Goal: Task Accomplishment & Management: Use online tool/utility

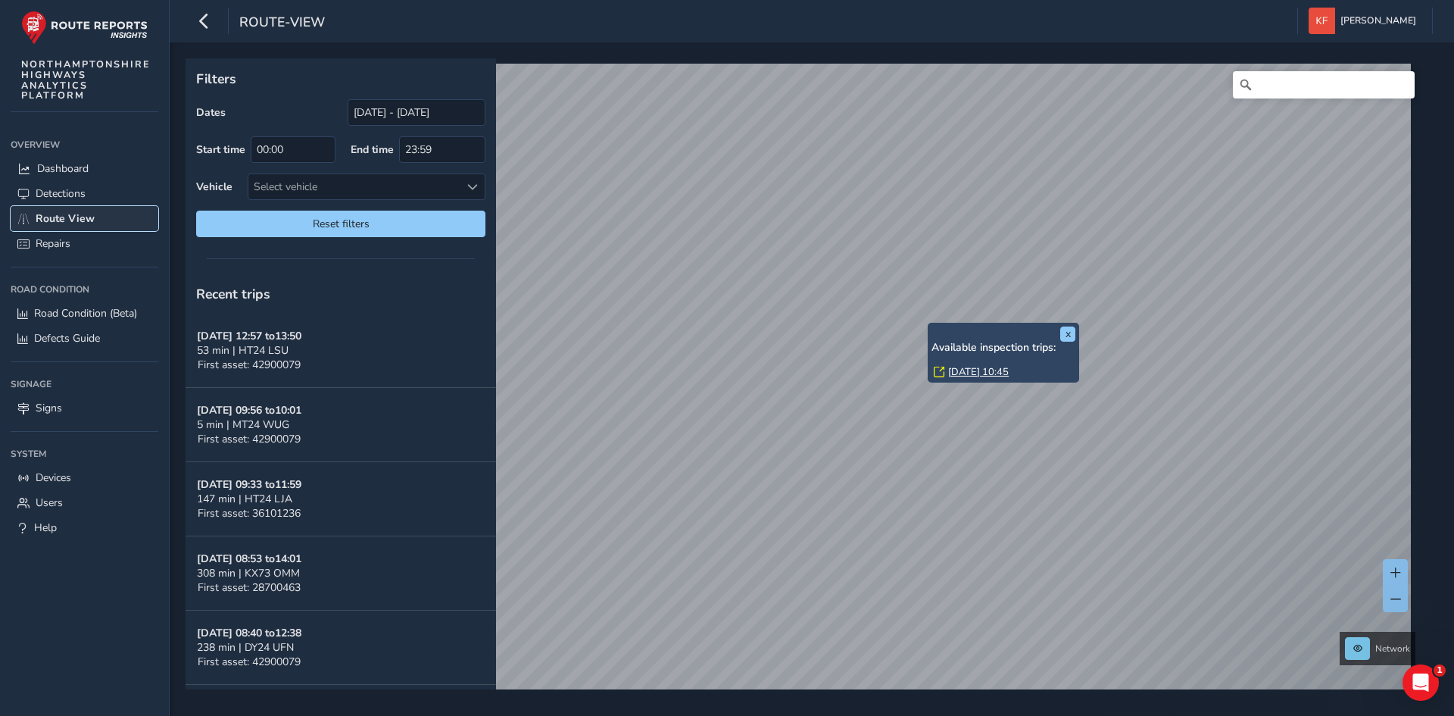
click at [77, 209] on link "Route View" at bounding box center [85, 218] width 148 height 25
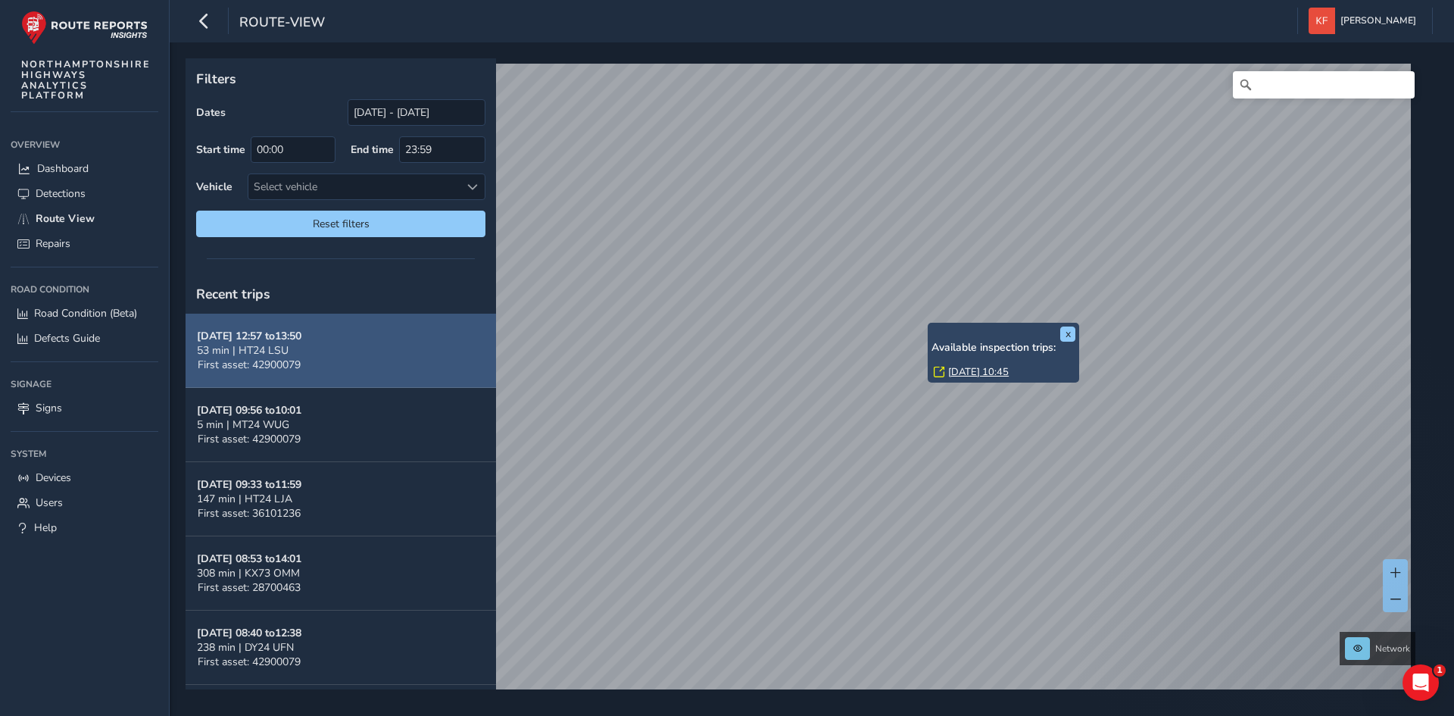
click at [260, 348] on span "53 min | HT24 LSU" at bounding box center [243, 350] width 92 height 14
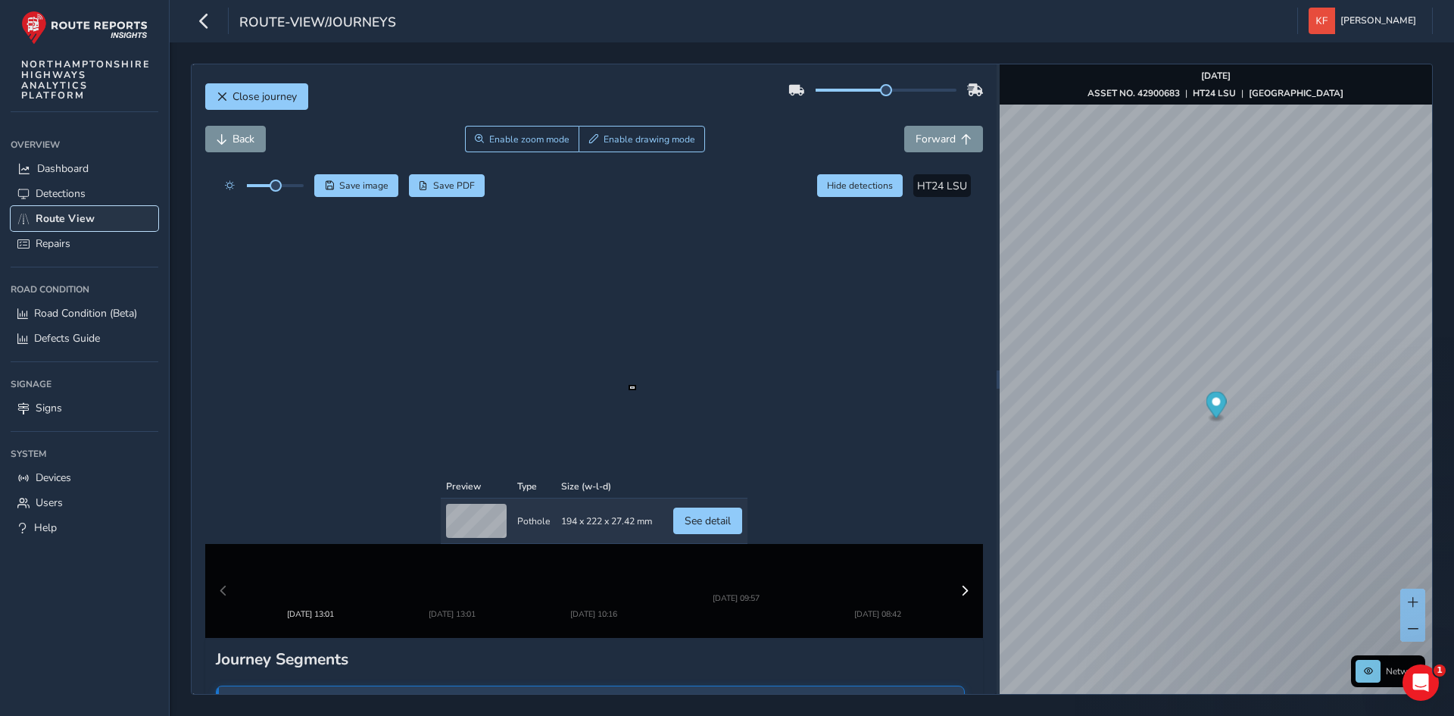
click at [57, 224] on span "Route View" at bounding box center [65, 218] width 59 height 14
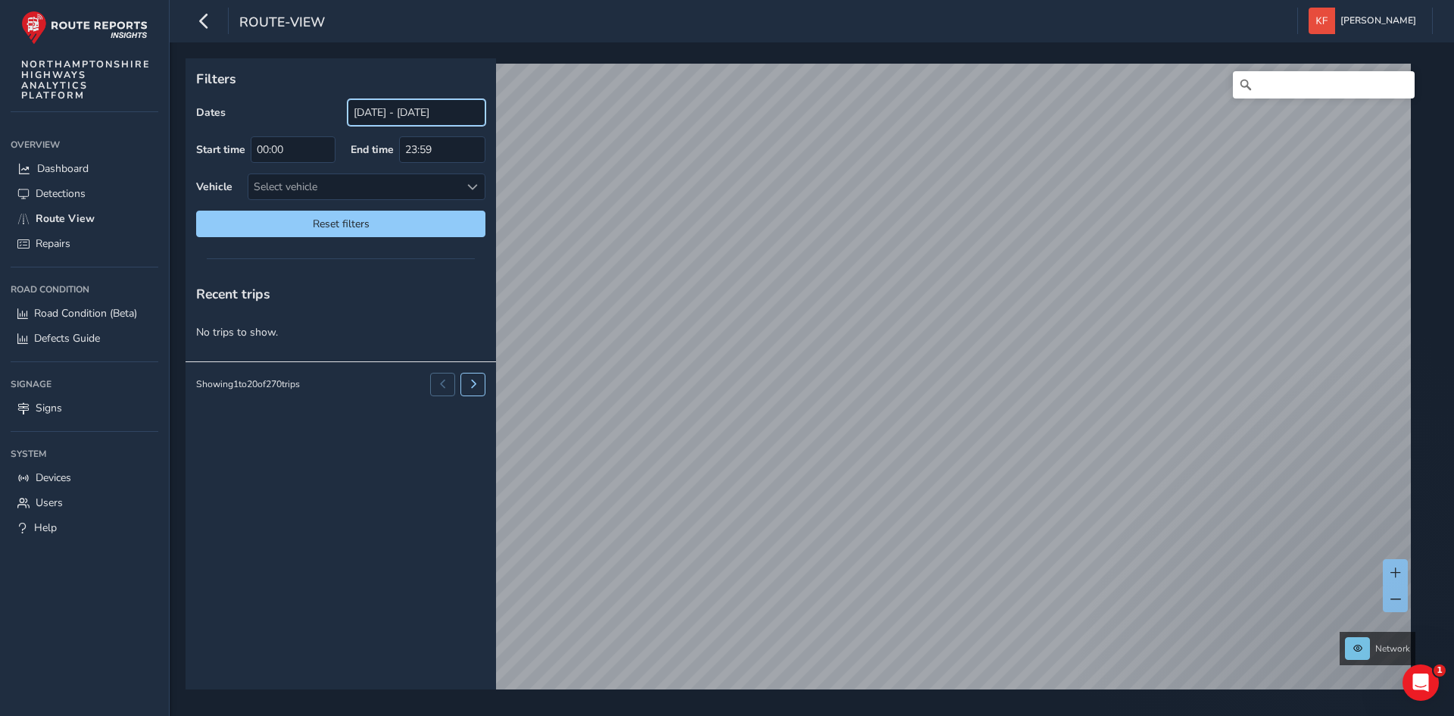
click at [379, 111] on input "[DATE] - [DATE]" at bounding box center [417, 112] width 138 height 27
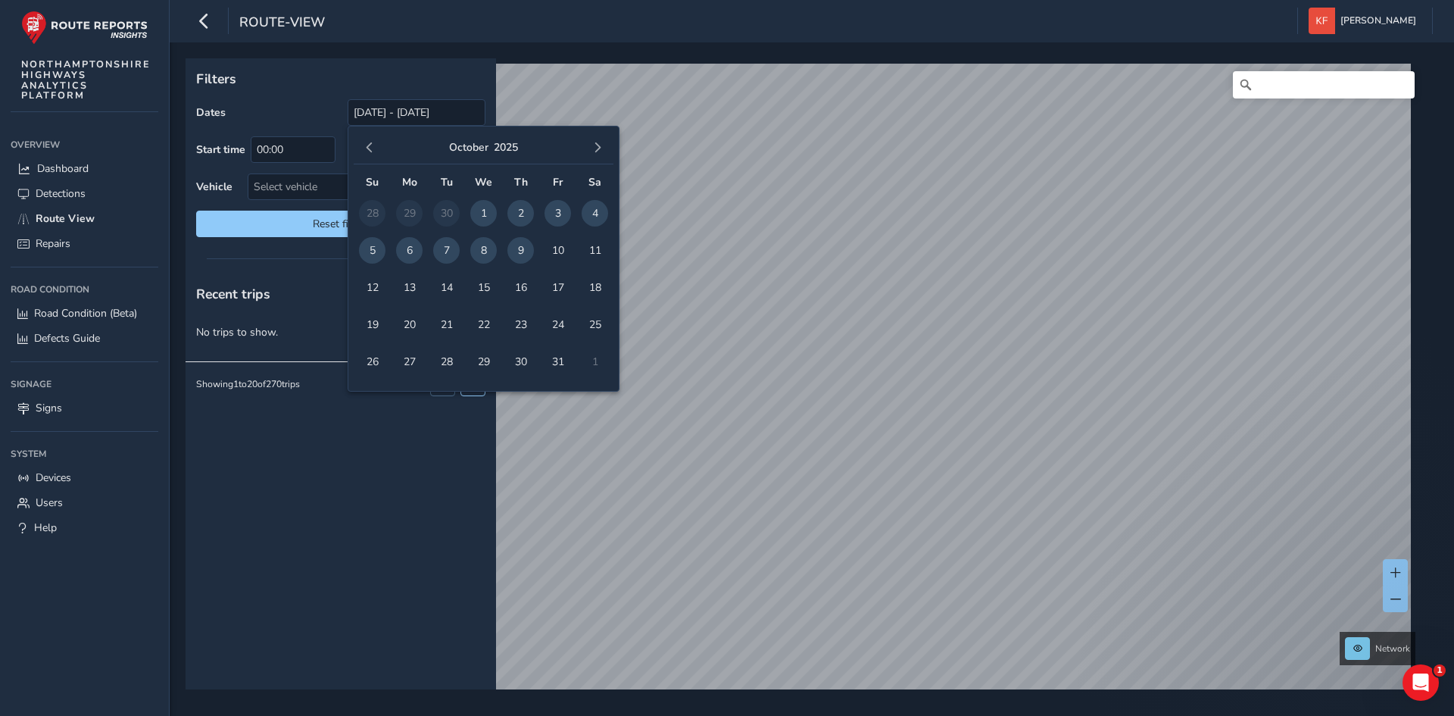
click at [411, 248] on span "6" at bounding box center [409, 250] width 27 height 27
click at [258, 86] on p "Filters" at bounding box center [340, 79] width 289 height 20
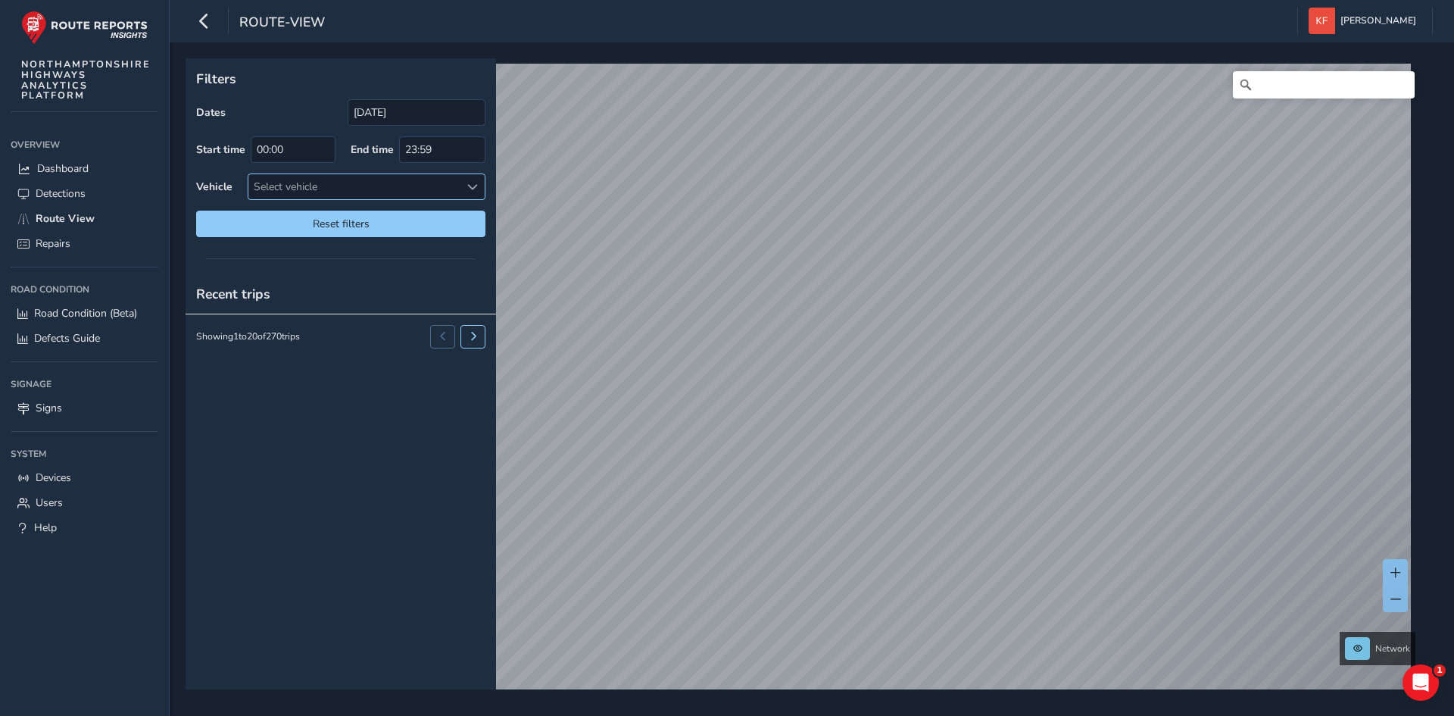
click at [473, 186] on span at bounding box center [472, 187] width 11 height 11
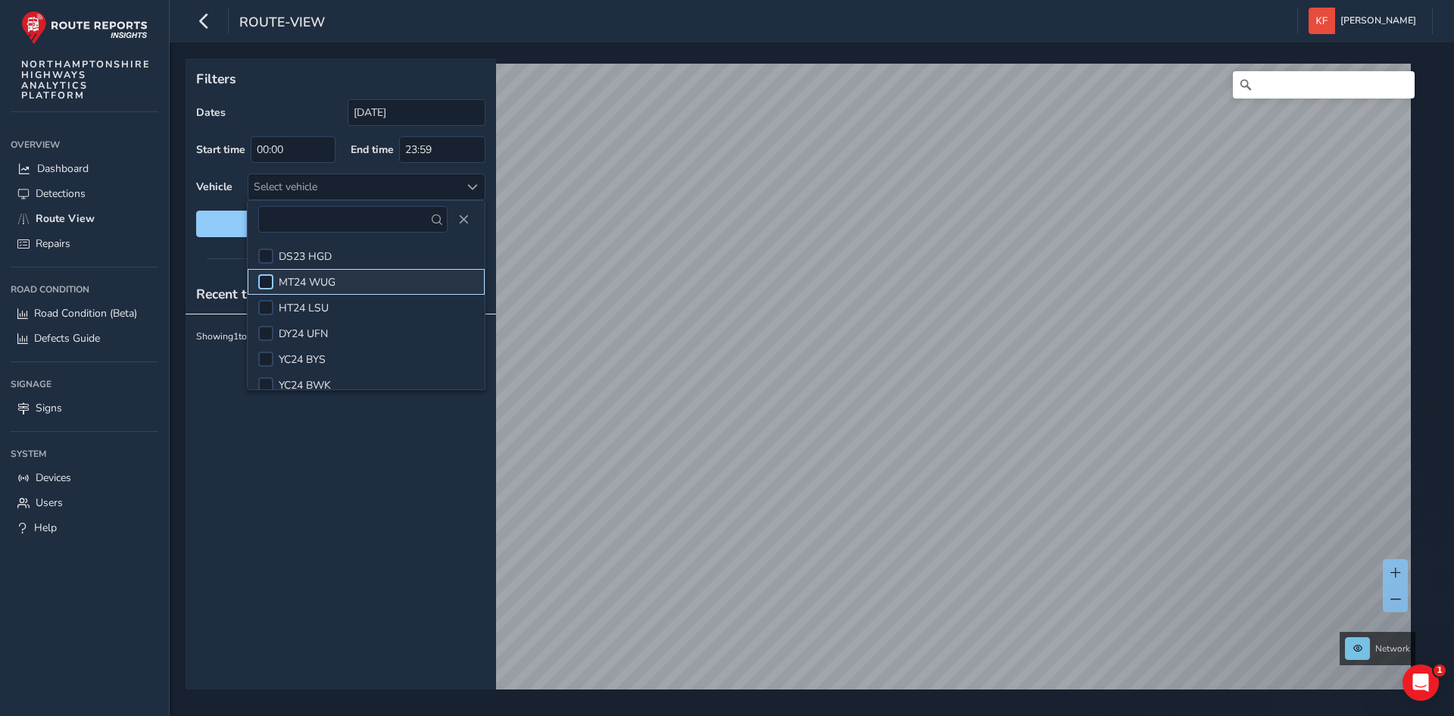
click at [260, 279] on div at bounding box center [265, 281] width 15 height 15
click at [295, 95] on div "Filters Dates 06/10/2025 Start time 00:00 End time 23:59 Vehicle MT24 WUG Reset…" at bounding box center [341, 152] width 311 height 189
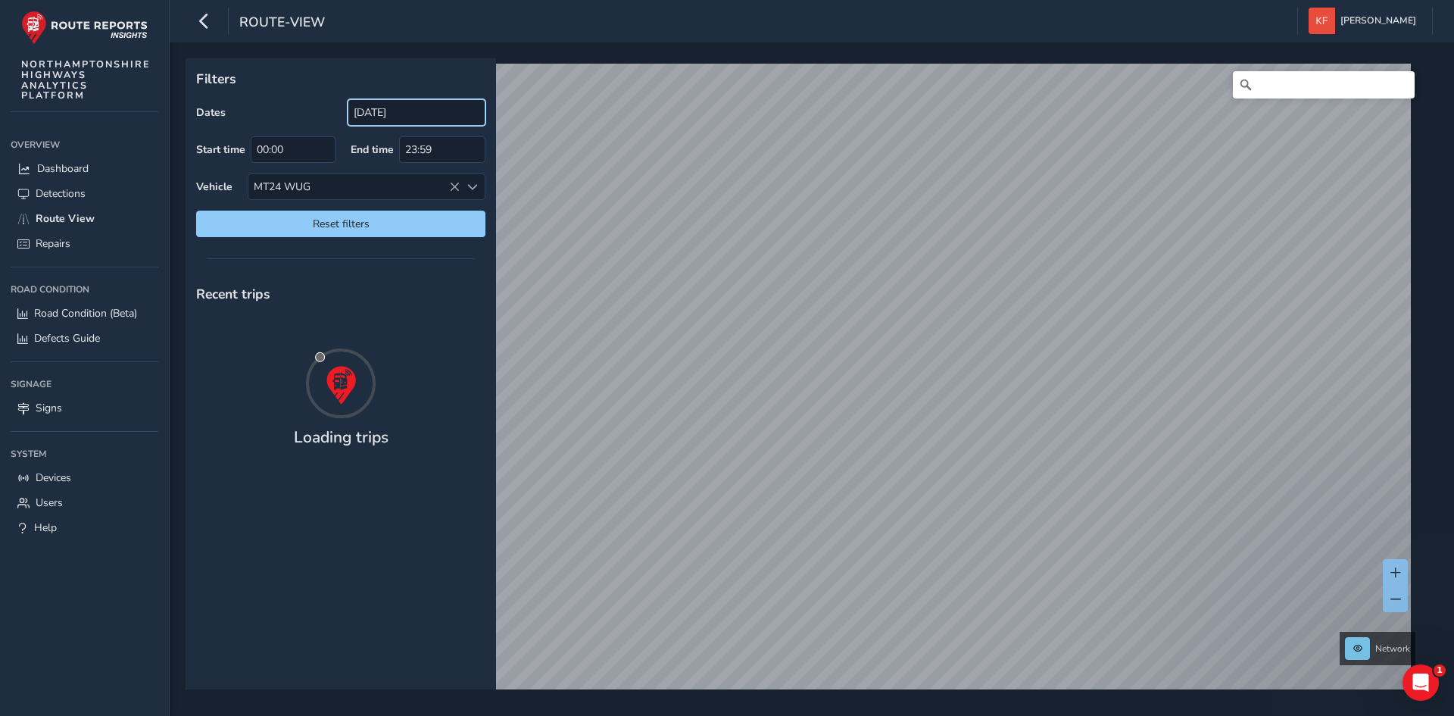
click at [383, 115] on input "06/10/2025" at bounding box center [417, 112] width 138 height 27
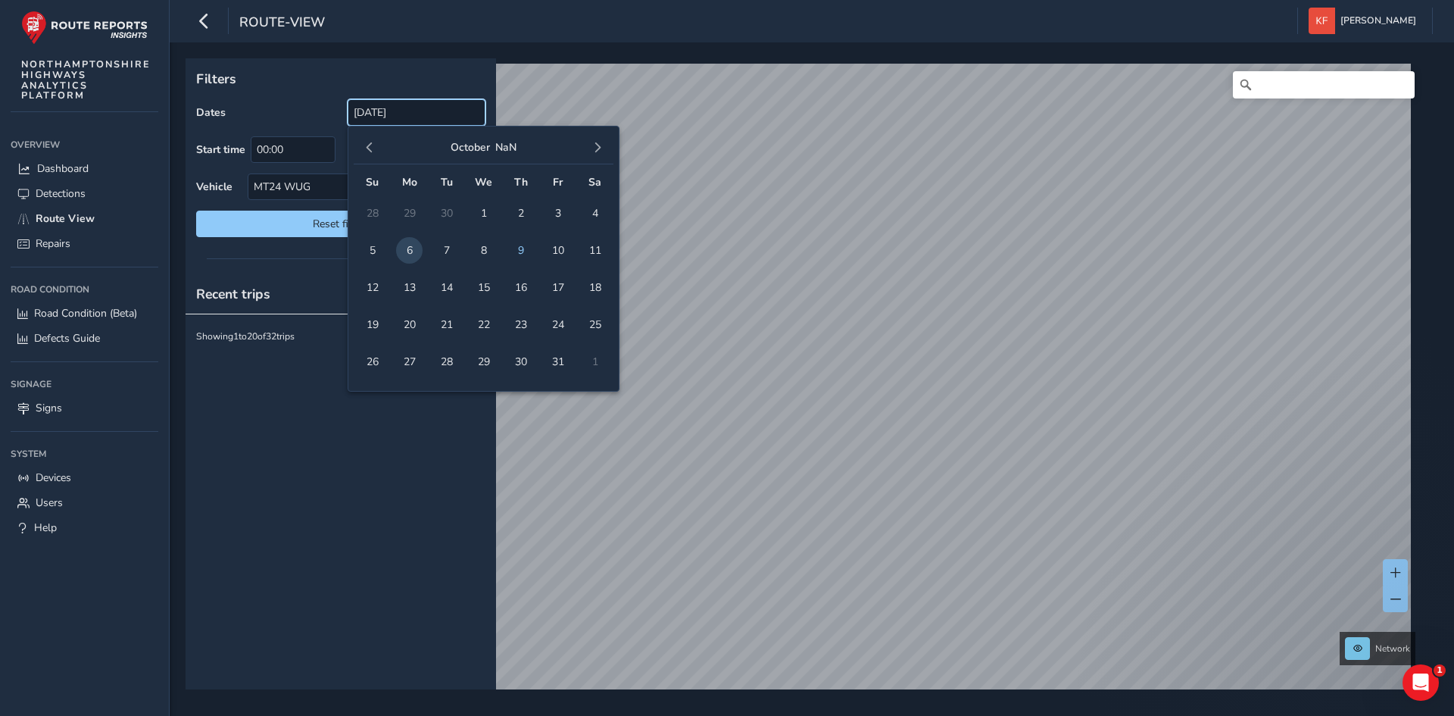
drag, startPoint x: 429, startPoint y: 111, endPoint x: 285, endPoint y: 99, distance: 145.1
click at [285, 99] on div "Dates 06/10/2025" at bounding box center [340, 112] width 289 height 27
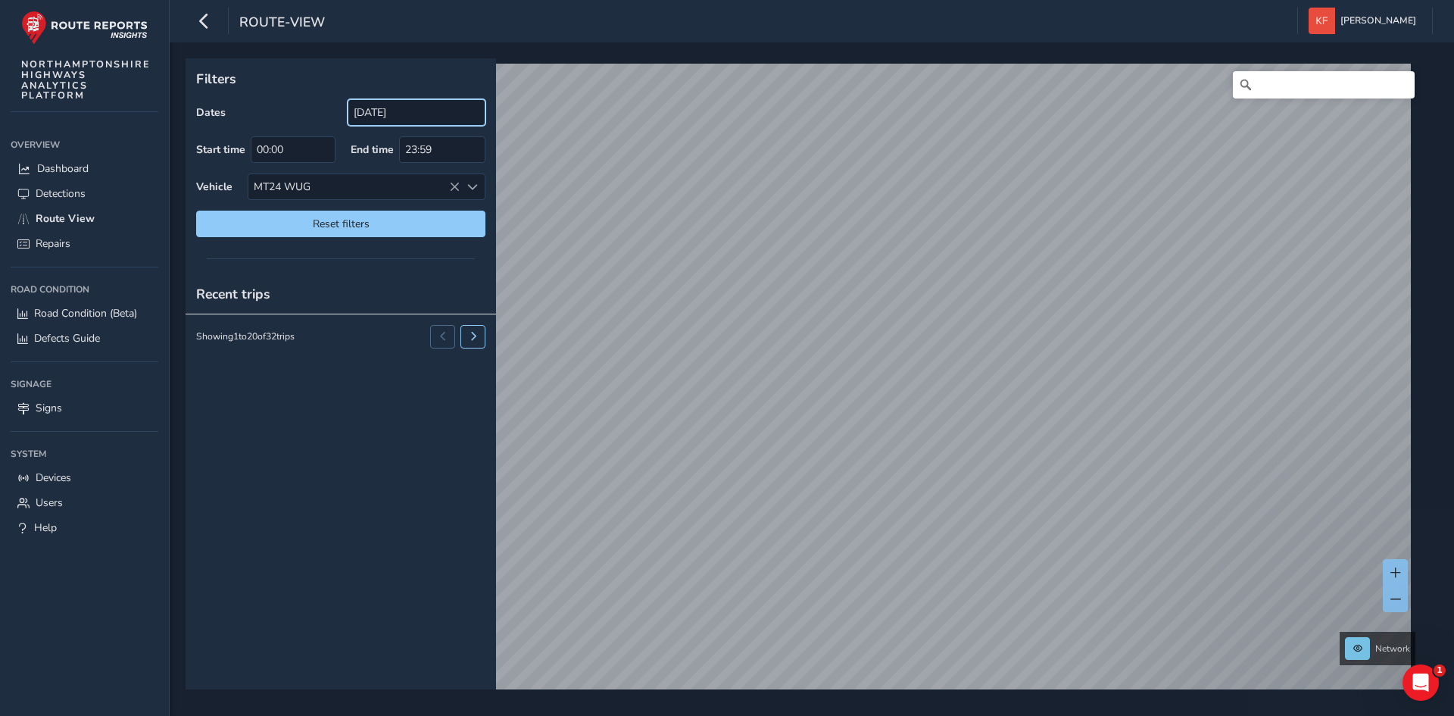
click at [355, 108] on input "06/10/2025" at bounding box center [417, 112] width 138 height 27
click at [410, 114] on input "06/10/2025" at bounding box center [417, 112] width 138 height 27
click at [386, 106] on input "06/10/2025" at bounding box center [417, 112] width 138 height 27
click at [369, 318] on div "Showing 1 to 20 of 32 trips" at bounding box center [341, 336] width 311 height 45
click at [355, 223] on span "Reset filters" at bounding box center [341, 224] width 267 height 14
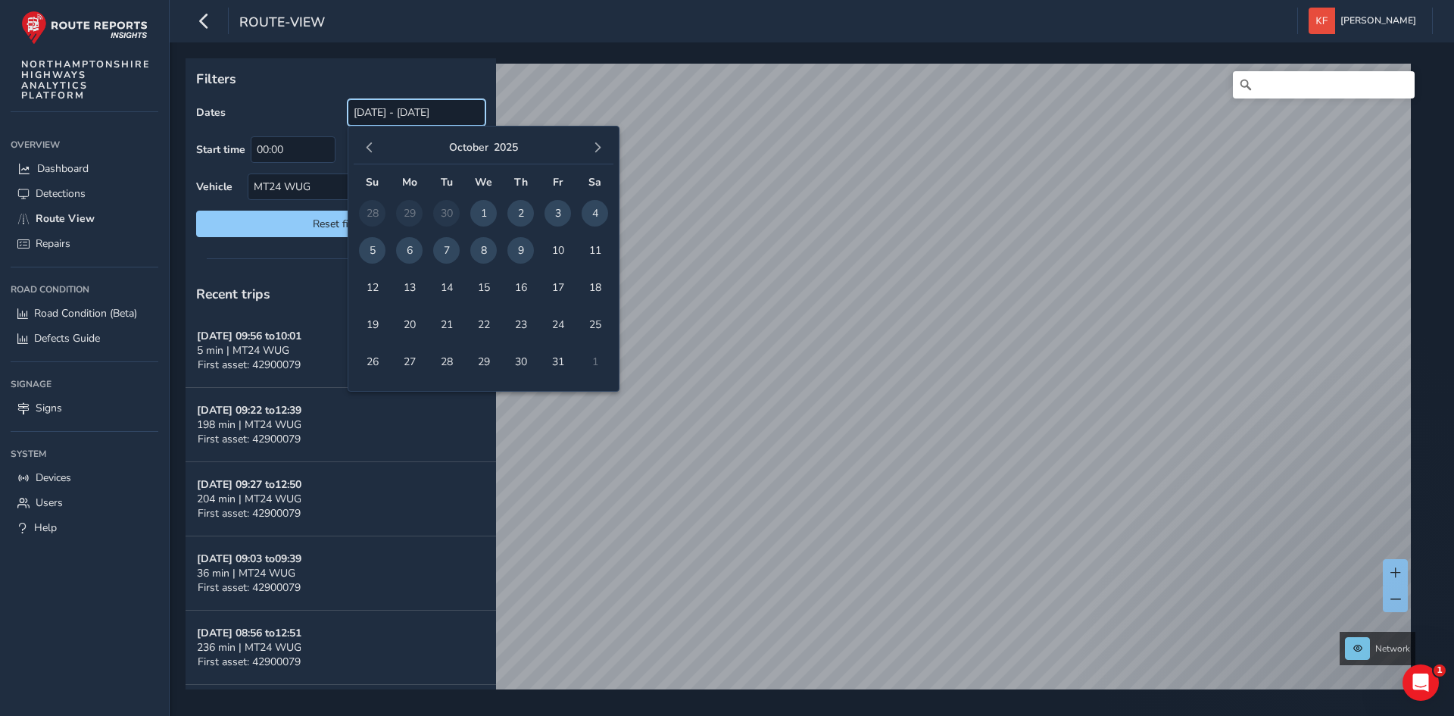
click at [379, 106] on input "[DATE] - [DATE]" at bounding box center [417, 112] width 138 height 27
click at [479, 216] on span "1" at bounding box center [483, 213] width 27 height 27
type input "[DATE]"
click at [301, 118] on div "Dates 01/10/2025" at bounding box center [340, 112] width 289 height 27
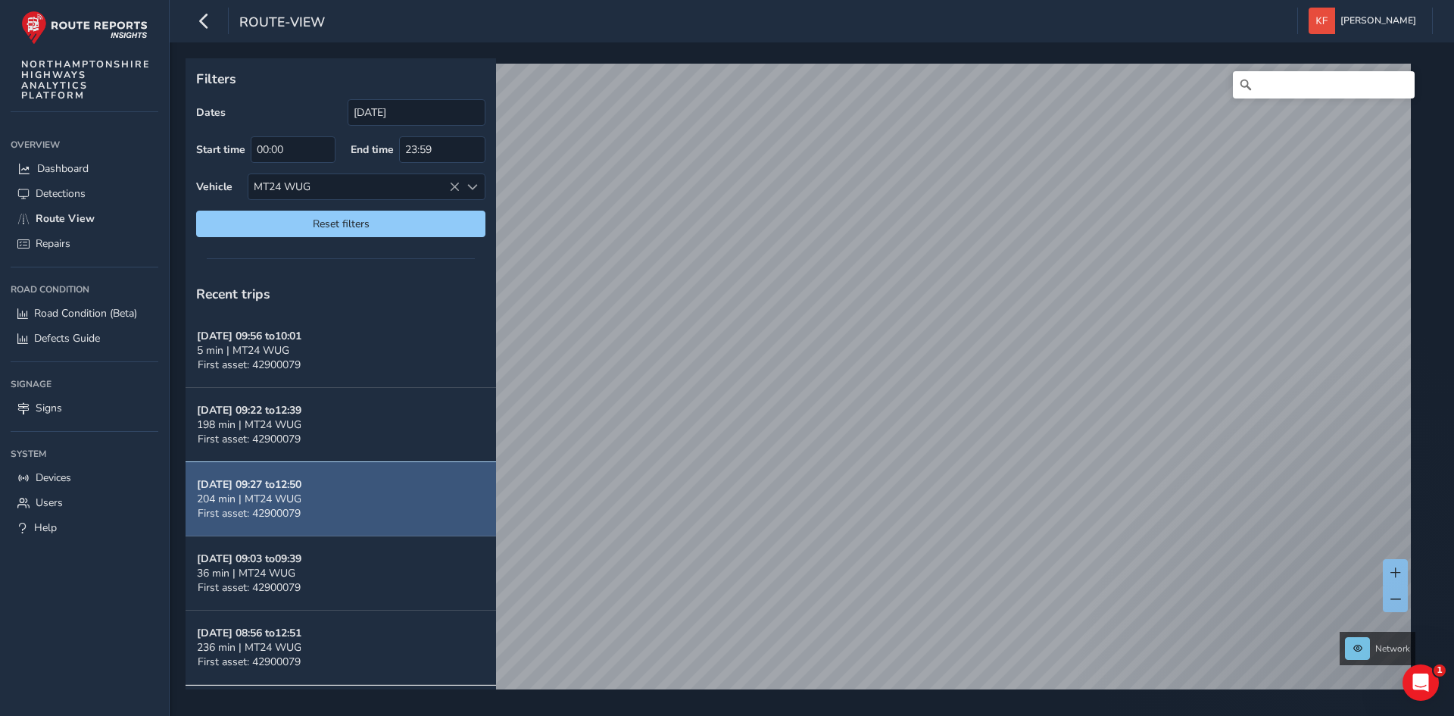
click at [263, 488] on strong "Oct 06, 09:27 to 12:50" at bounding box center [249, 484] width 105 height 14
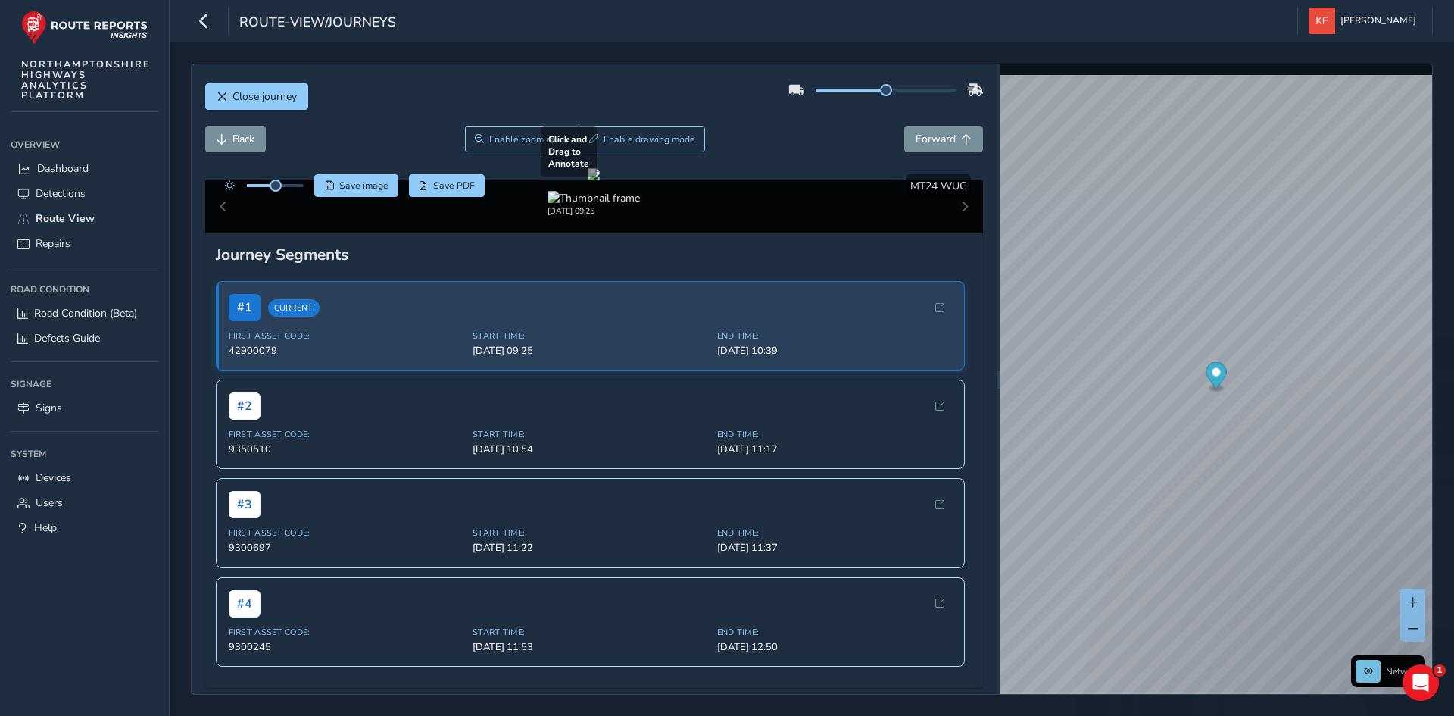
drag, startPoint x: 558, startPoint y: 510, endPoint x: 661, endPoint y: 510, distance: 103.0
click at [600, 180] on div at bounding box center [594, 174] width 12 height 12
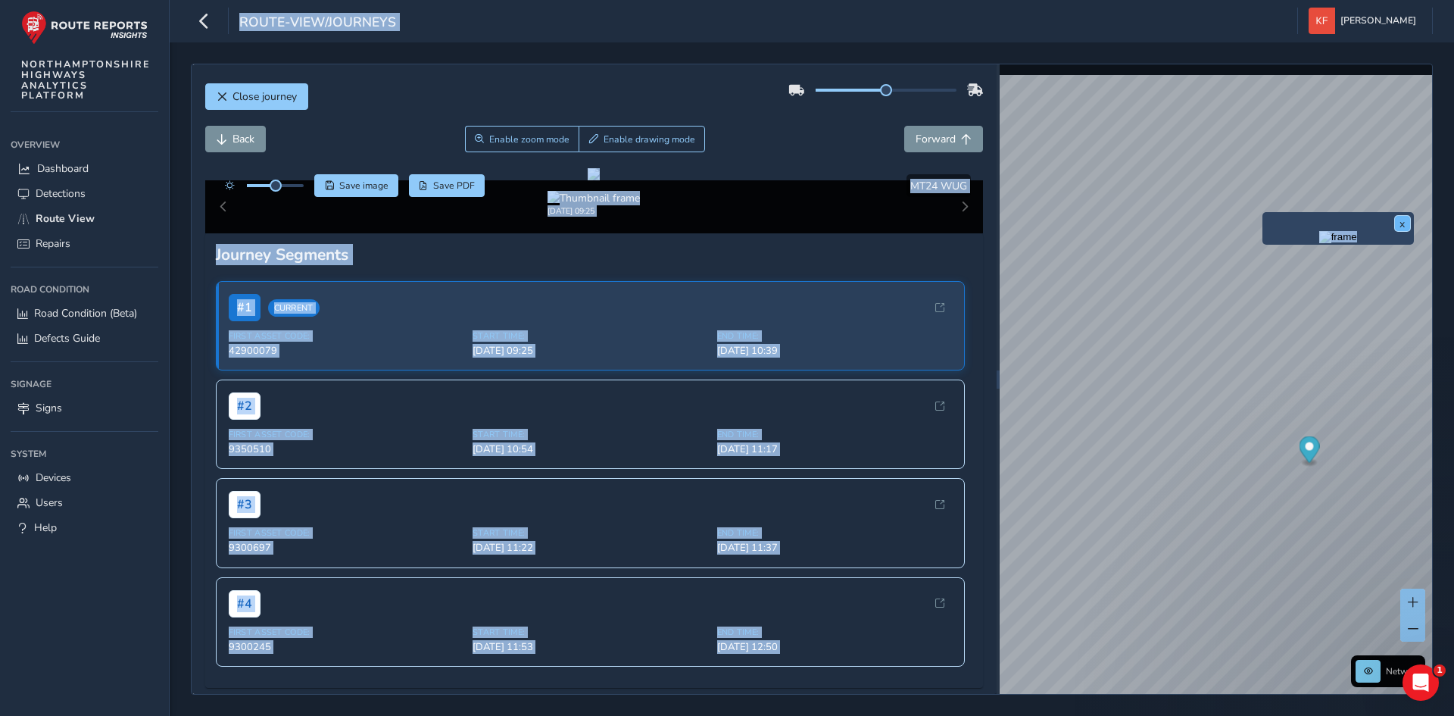
click at [1402, 220] on button "x" at bounding box center [1402, 223] width 15 height 15
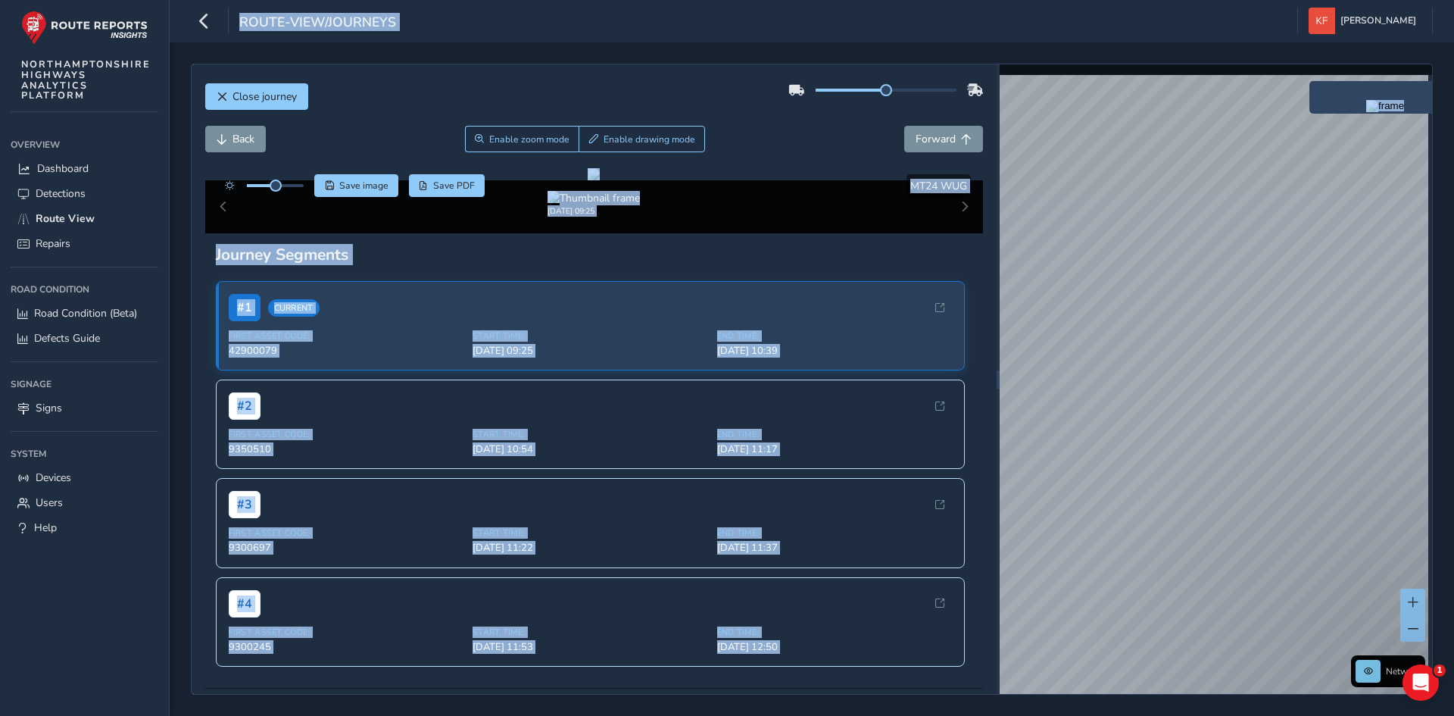
click at [1366, 112] on img "Preview frame" at bounding box center [1385, 106] width 38 height 12
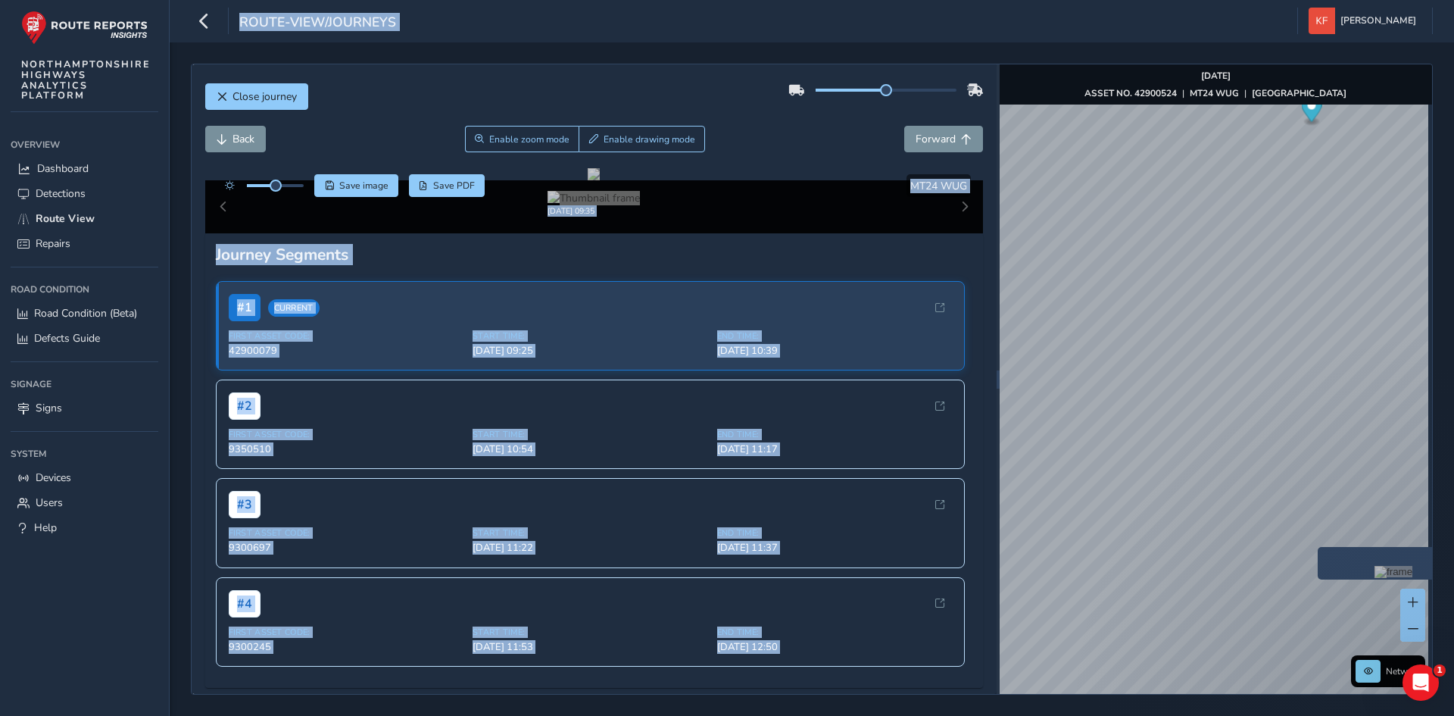
click at [948, 233] on div "Oct 06 2025, 09:35" at bounding box center [594, 206] width 779 height 53
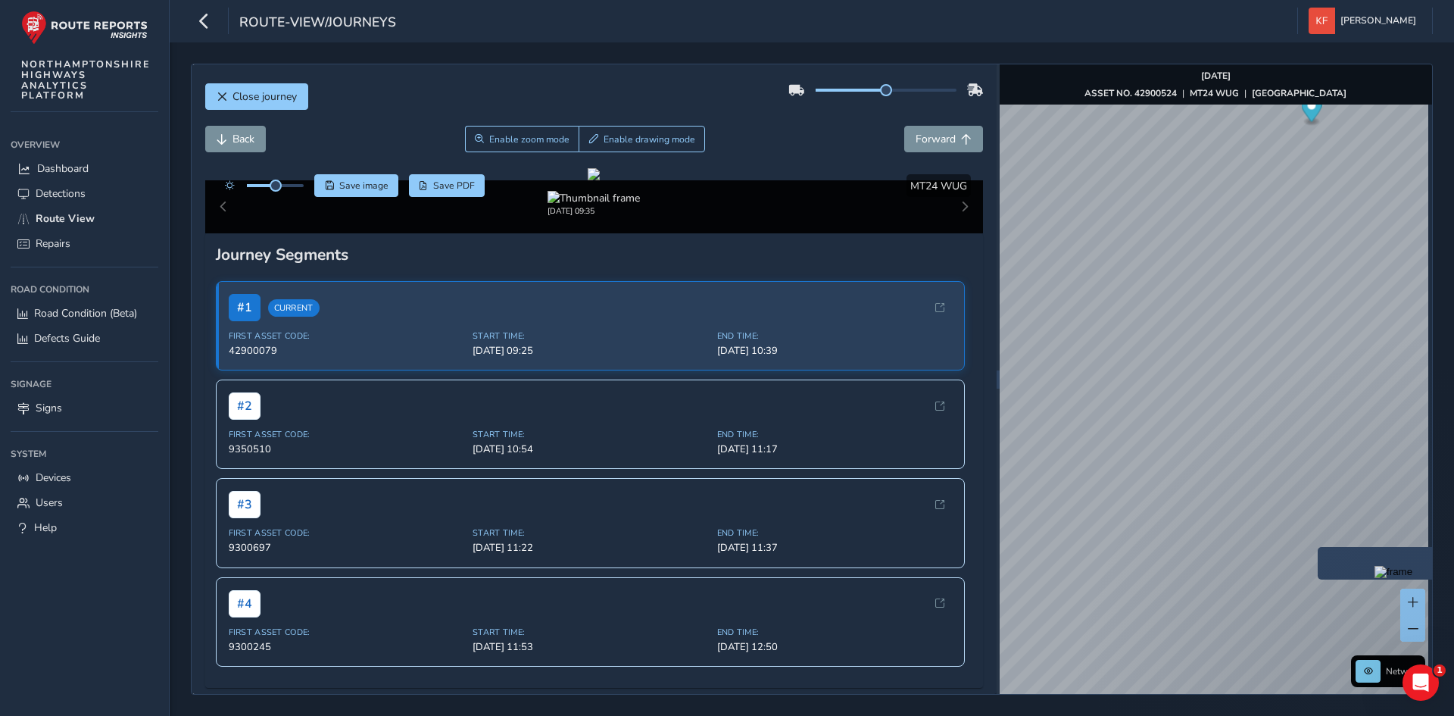
click at [948, 233] on div "Oct 06 2025, 09:35" at bounding box center [594, 206] width 779 height 53
click at [894, 217] on div "Oct 06 2025, 09:35" at bounding box center [594, 204] width 710 height 26
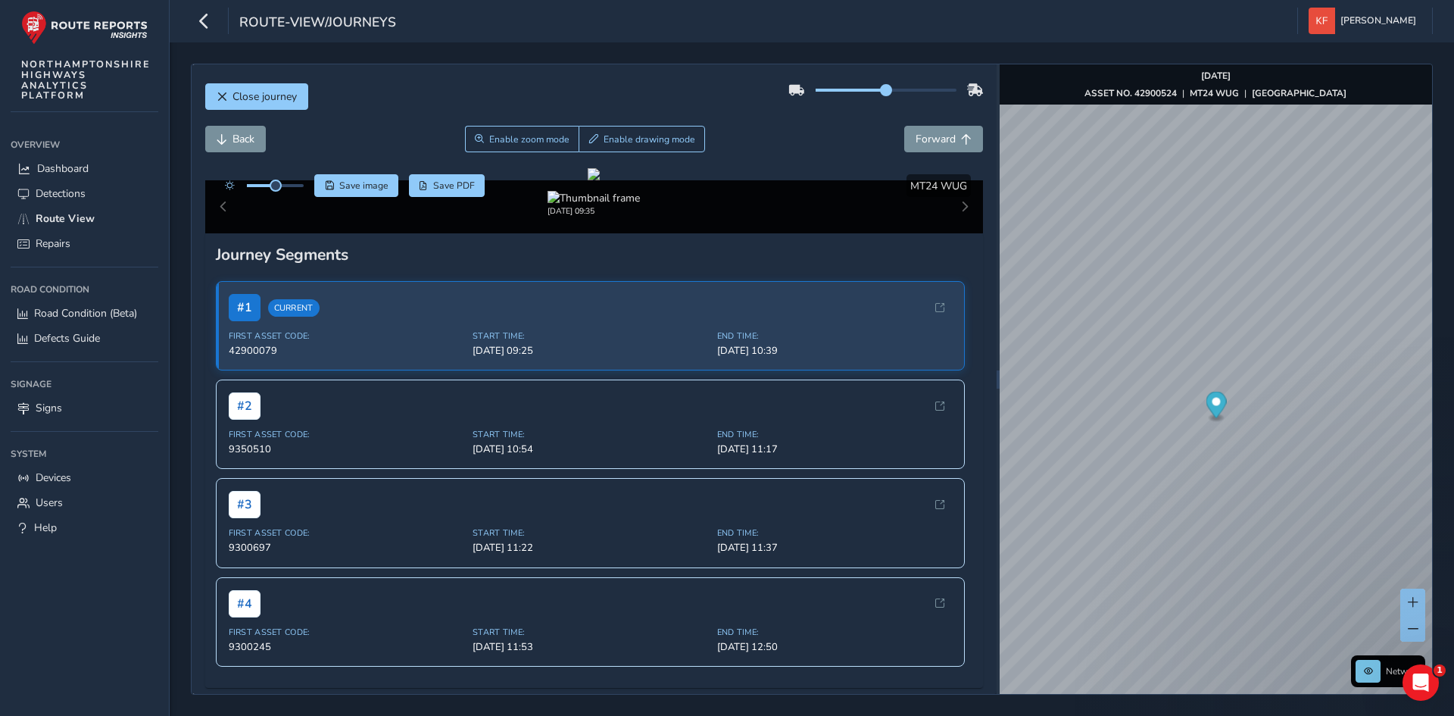
drag, startPoint x: 878, startPoint y: 84, endPoint x: 885, endPoint y: 86, distance: 7.7
click at [885, 86] on span at bounding box center [886, 90] width 12 height 12
drag, startPoint x: 882, startPoint y: 96, endPoint x: 969, endPoint y: 88, distance: 88.3
click at [969, 88] on div at bounding box center [885, 90] width 195 height 24
click at [1328, 136] on img "Preview frame" at bounding box center [1347, 136] width 38 height 12
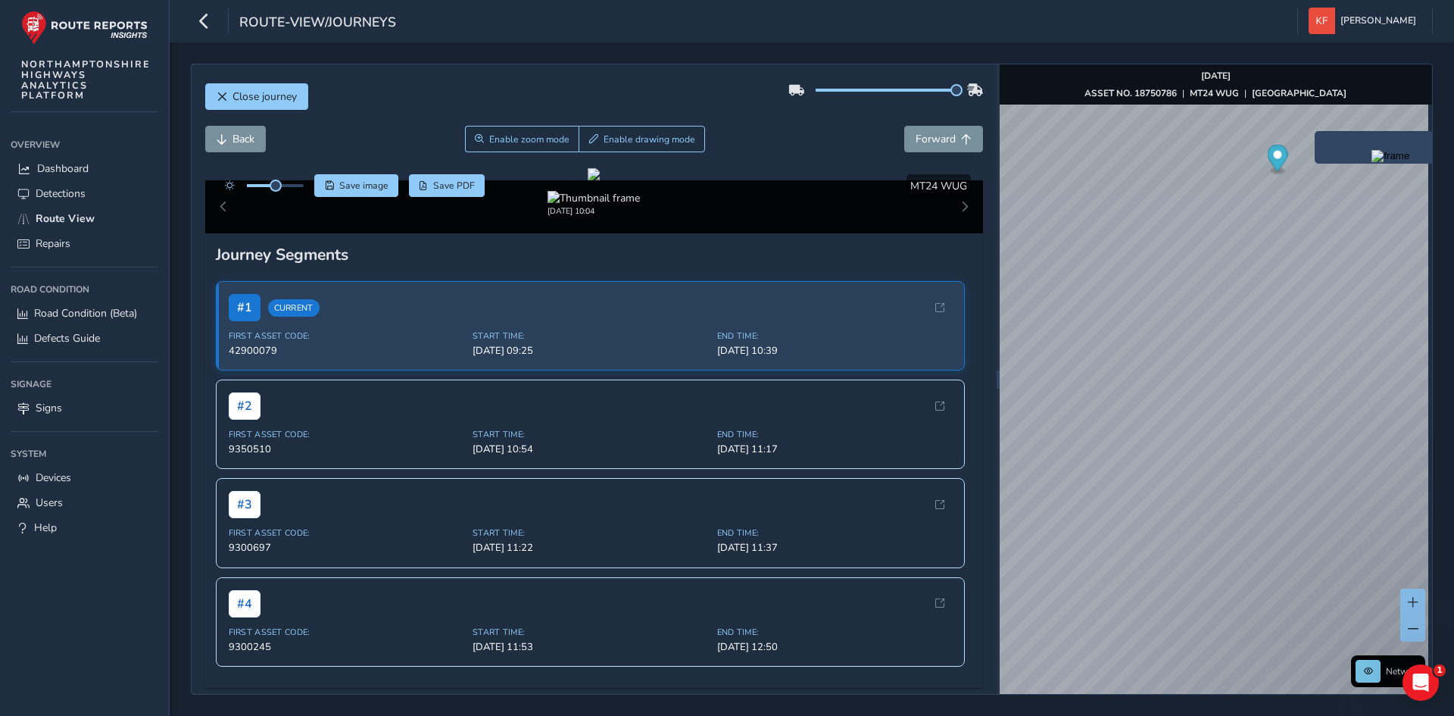
click at [1372, 162] on img "Preview frame" at bounding box center [1391, 156] width 38 height 12
click at [1426, 149] on img "Preview frame" at bounding box center [1445, 143] width 38 height 12
click at [1400, 113] on div "x" at bounding box center [1470, 125] width 144 height 25
click at [1453, 140] on img "Preview frame" at bounding box center [1473, 134] width 38 height 12
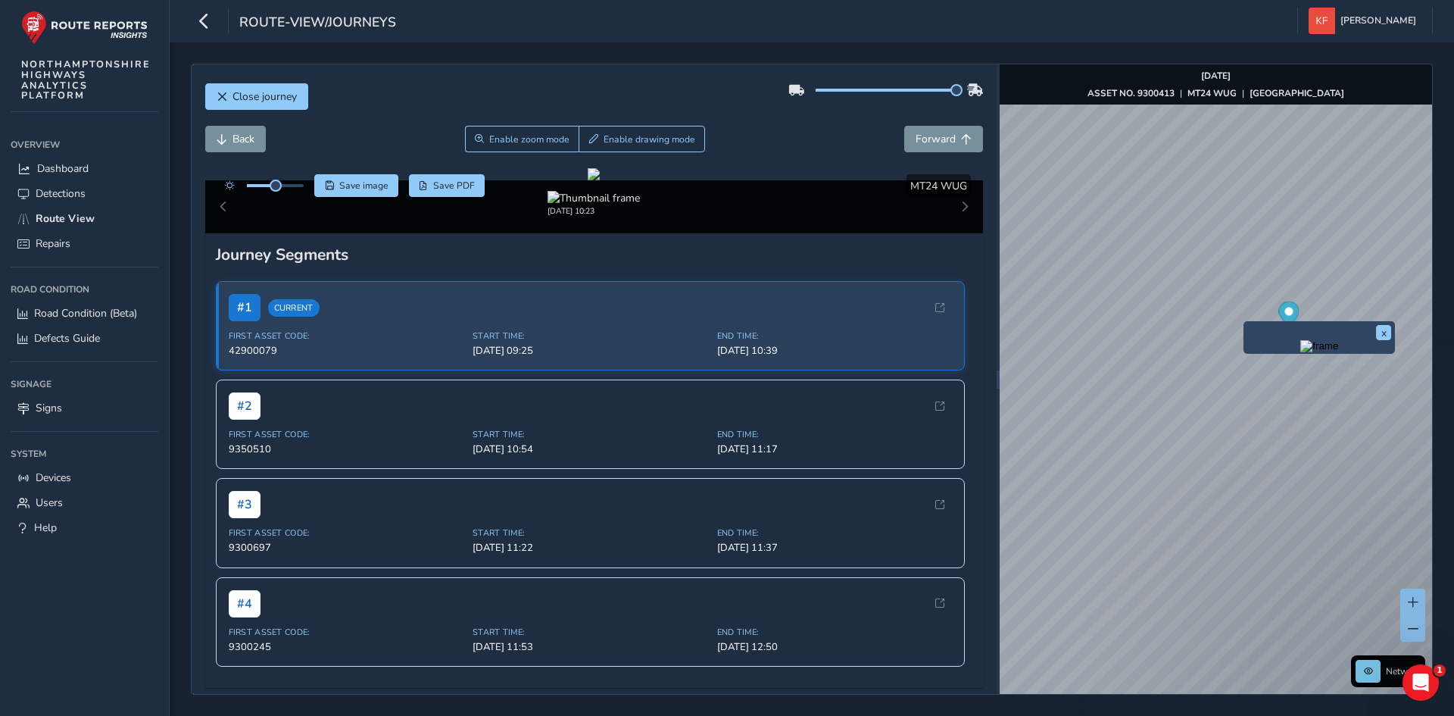
click at [1300, 349] on img "Preview frame" at bounding box center [1319, 346] width 38 height 12
click at [1193, 317] on div "x" at bounding box center [1266, 329] width 151 height 33
click at [1247, 344] on img "Preview frame" at bounding box center [1266, 338] width 38 height 12
click at [1229, 326] on div "x" at bounding box center [1298, 342] width 151 height 33
click at [1281, 349] on img "Preview frame" at bounding box center [1300, 343] width 38 height 12
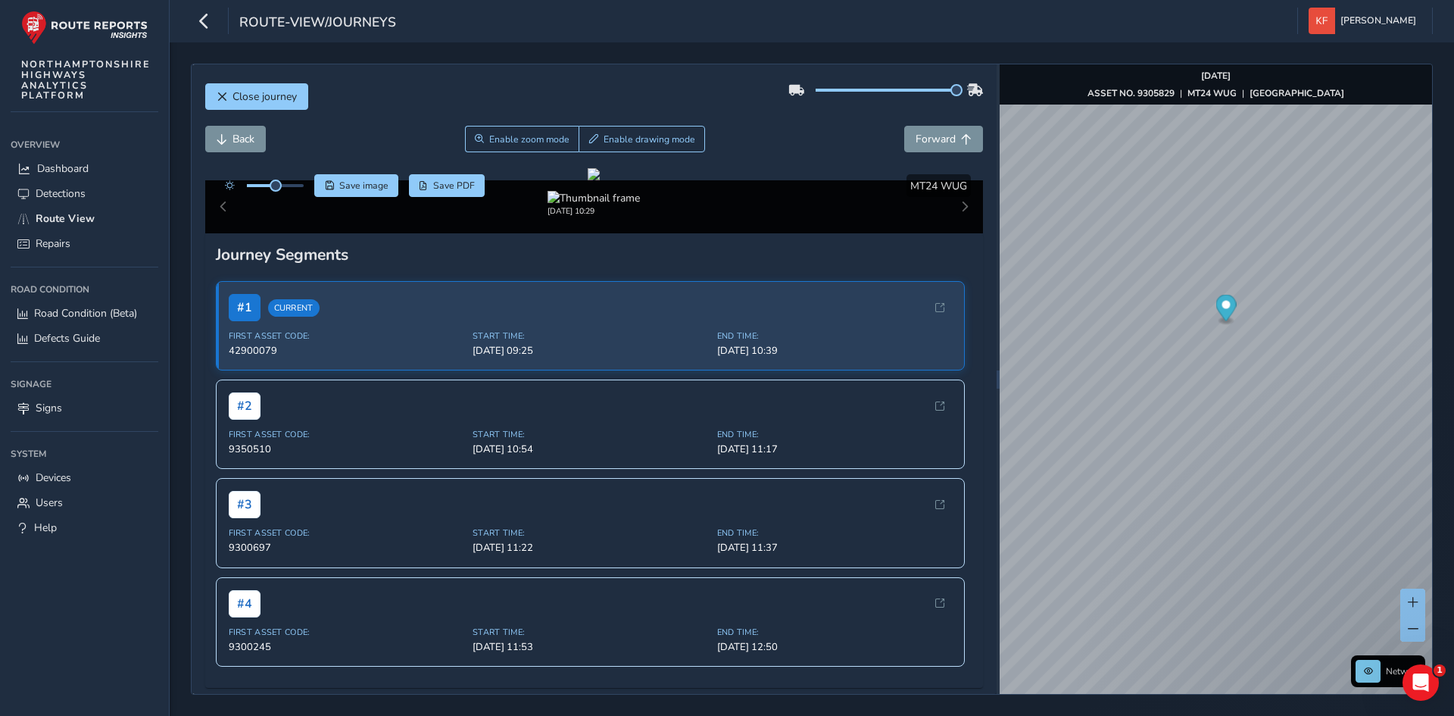
click at [964, 233] on div "Oct 06 2025, 10:29" at bounding box center [594, 206] width 779 height 53
click at [954, 233] on div "Oct 06 2025, 10:29" at bounding box center [594, 206] width 779 height 53
click at [1413, 605] on span at bounding box center [1413, 602] width 11 height 11
click at [1416, 593] on button at bounding box center [1412, 602] width 25 height 27
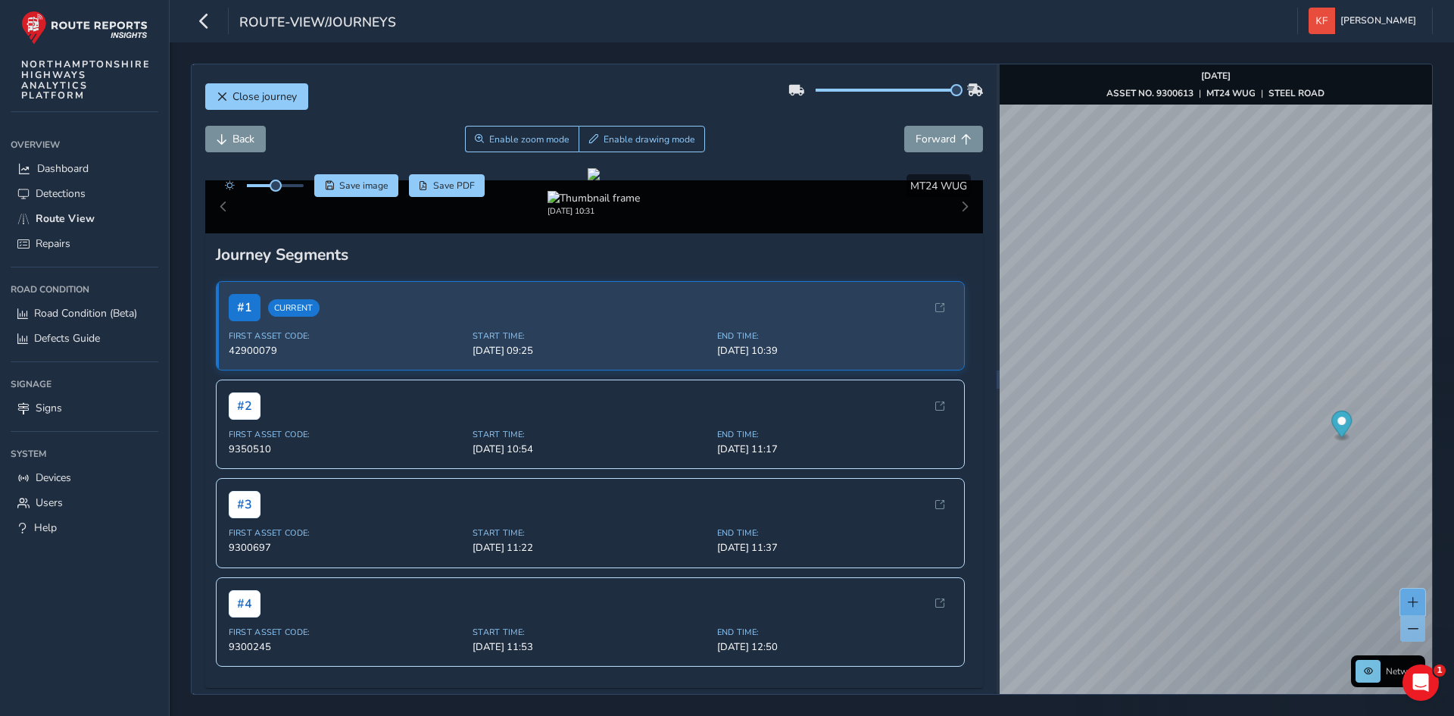
click at [1416, 593] on button at bounding box center [1412, 602] width 25 height 27
click at [1422, 452] on img "Preview frame" at bounding box center [1441, 446] width 38 height 12
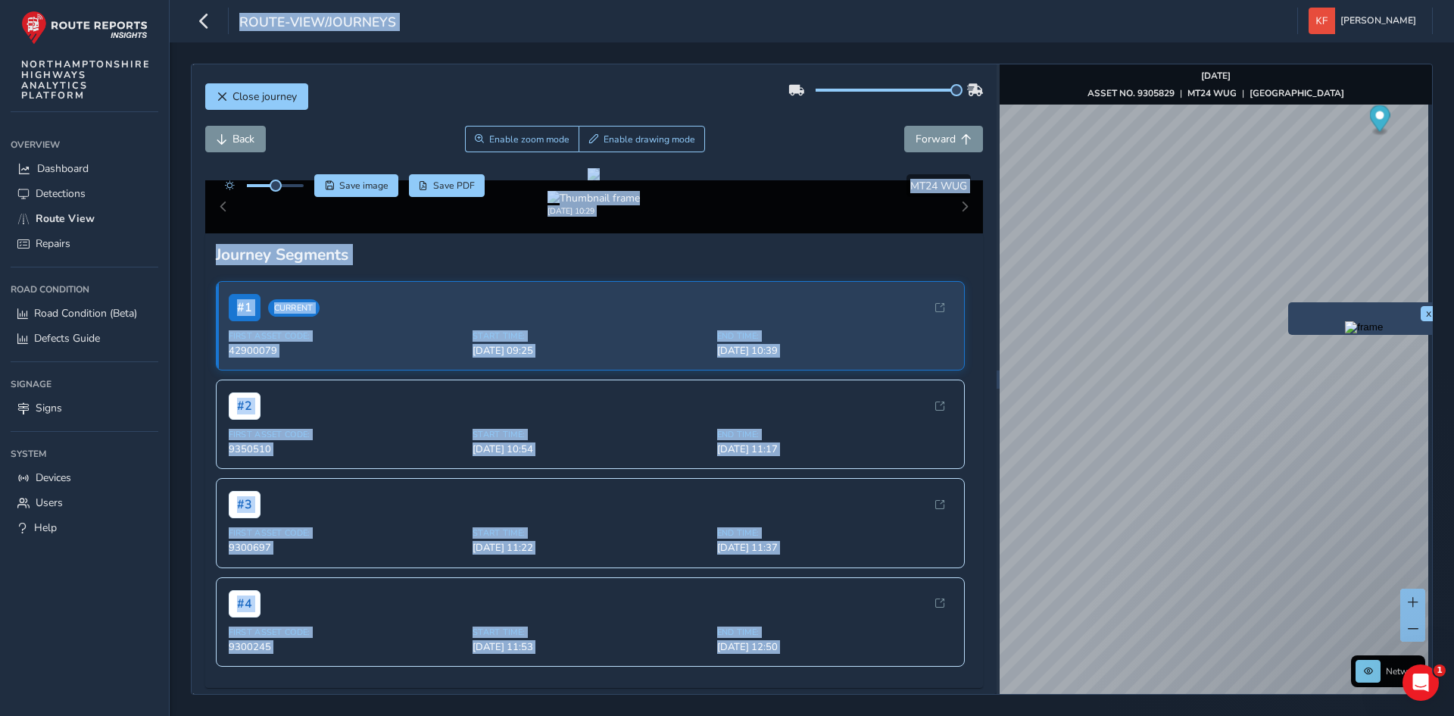
click at [1136, 376] on div "x Network Oct 06 2025 ASSET NO. 9305829 | MT24 WUG | BANGRAVE ROAD © Mapbox © O…" at bounding box center [1216, 378] width 432 height 629
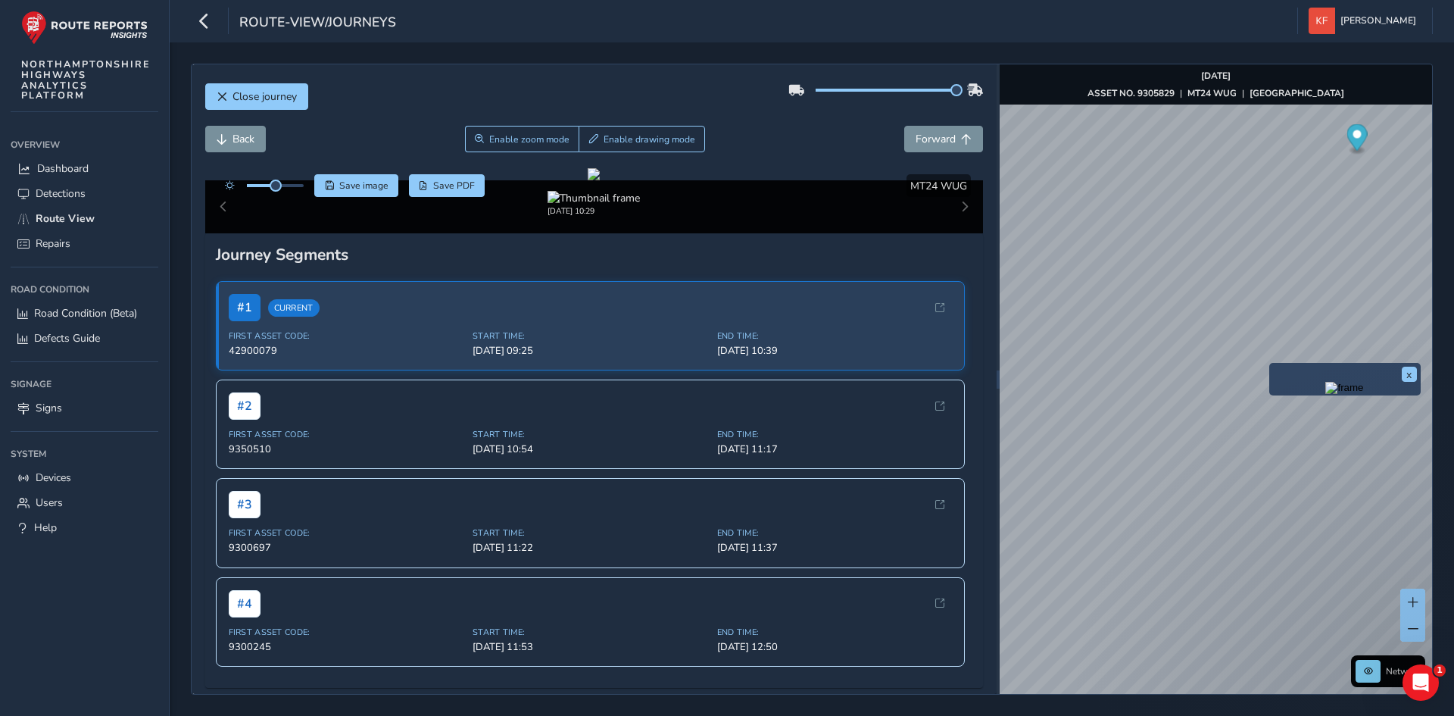
click at [1085, 4] on div "route-view/journeys Katie Fabian Colour Scheme: Dark Dim Light Logout" at bounding box center [812, 21] width 1285 height 42
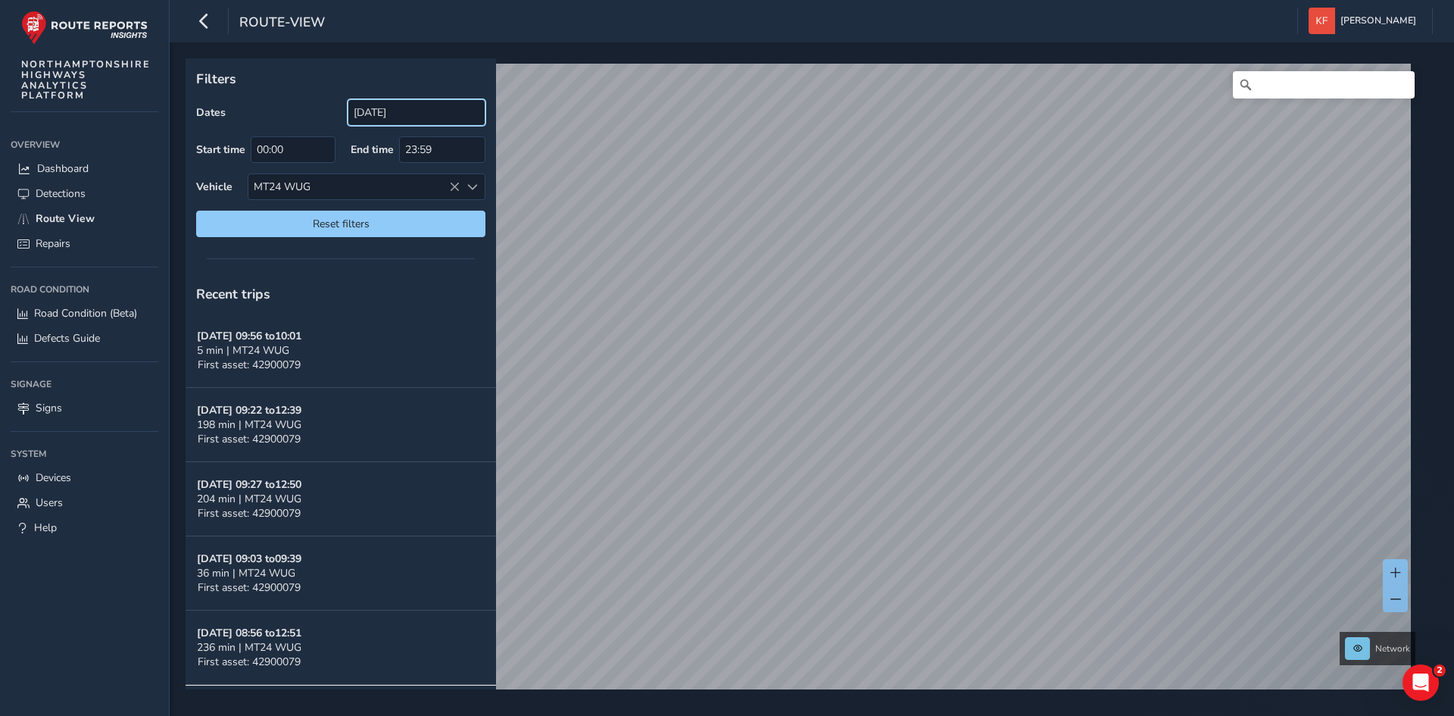
click at [405, 111] on input "[DATE]" at bounding box center [417, 112] width 138 height 27
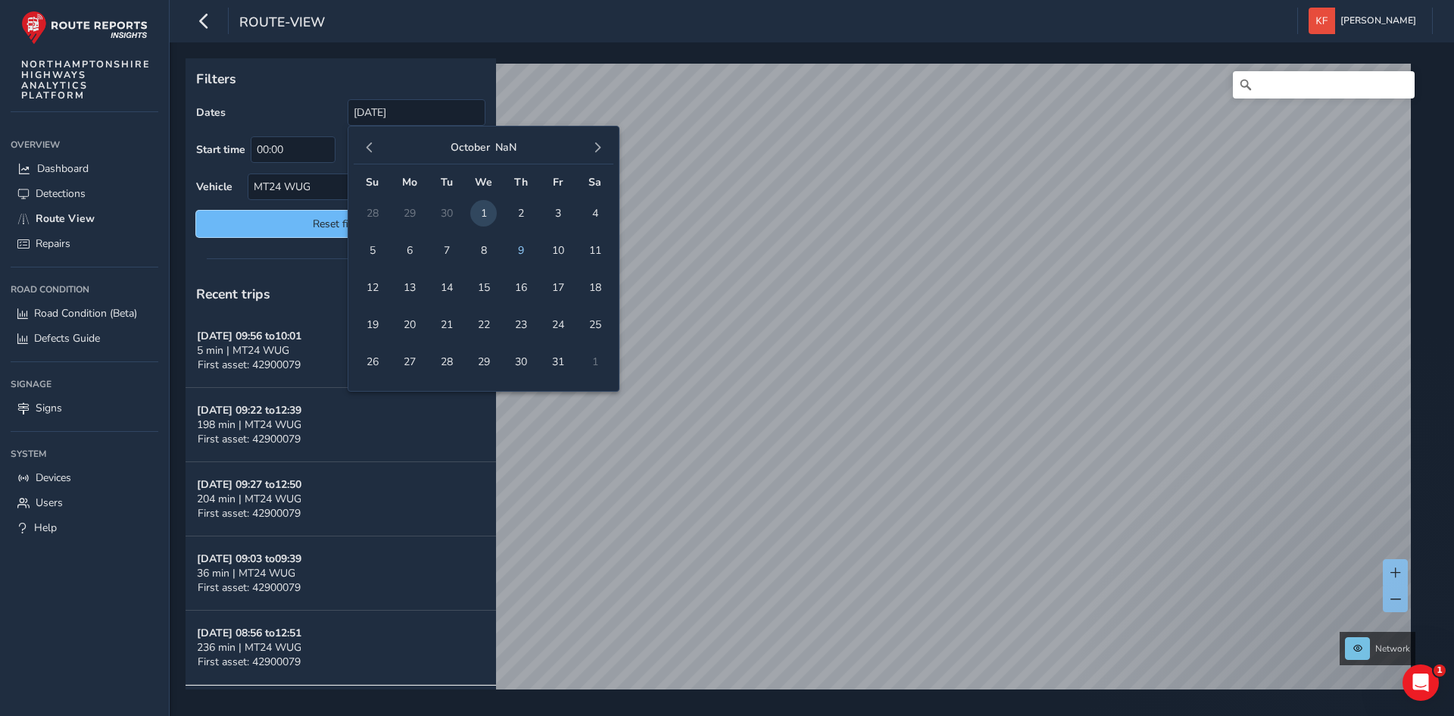
click at [255, 228] on span "Reset filters" at bounding box center [341, 224] width 267 height 14
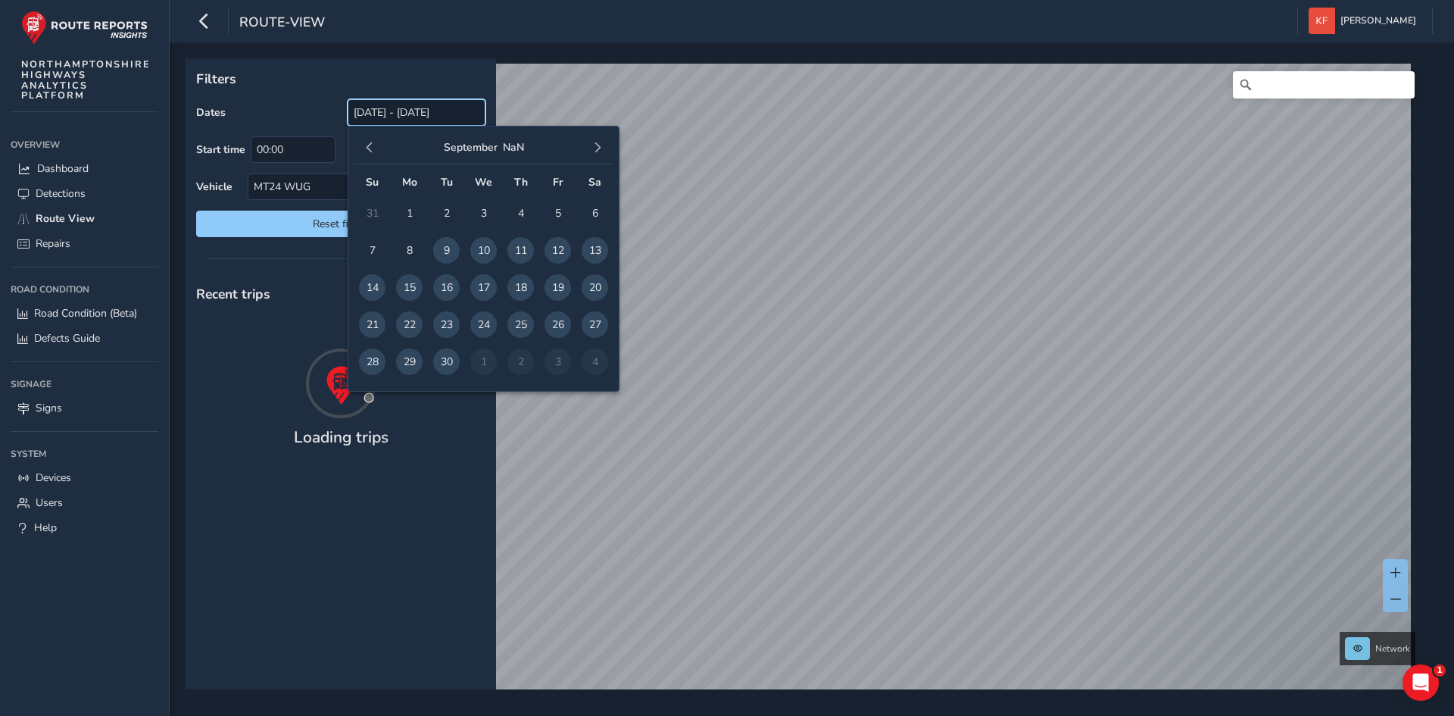
drag, startPoint x: 396, startPoint y: 107, endPoint x: 495, endPoint y: 155, distance: 109.7
click at [396, 106] on input "[DATE] - [DATE]" at bounding box center [417, 112] width 138 height 27
click at [304, 105] on div "Dates [DATE] - [DATE]" at bounding box center [340, 112] width 289 height 27
click at [370, 108] on input "[DATE] - [DATE]" at bounding box center [417, 112] width 138 height 27
click at [243, 167] on div "Dates [DATE] - [DATE] Start time 00:00 End time 23:59 Vehicle MT24 WUG Reset fi…" at bounding box center [340, 168] width 289 height 138
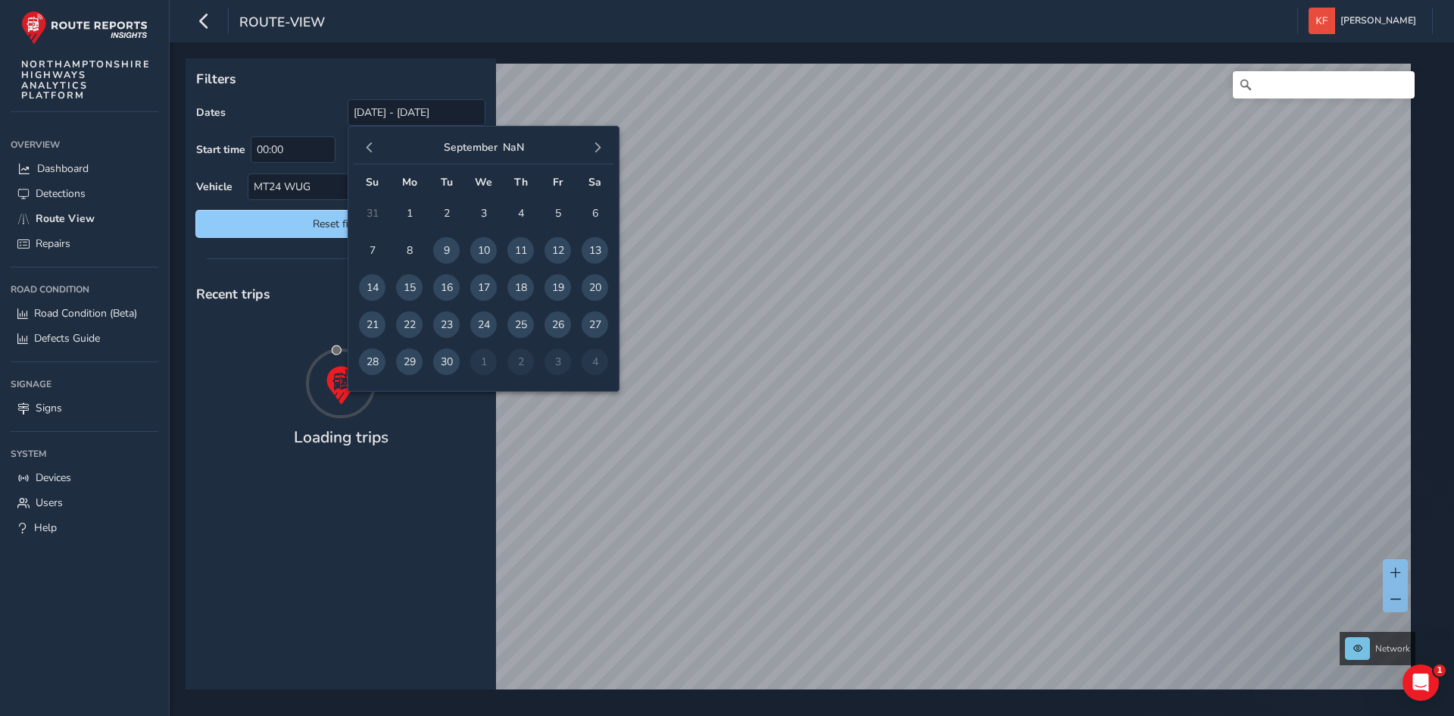
click at [254, 225] on span "Reset filters" at bounding box center [341, 224] width 267 height 14
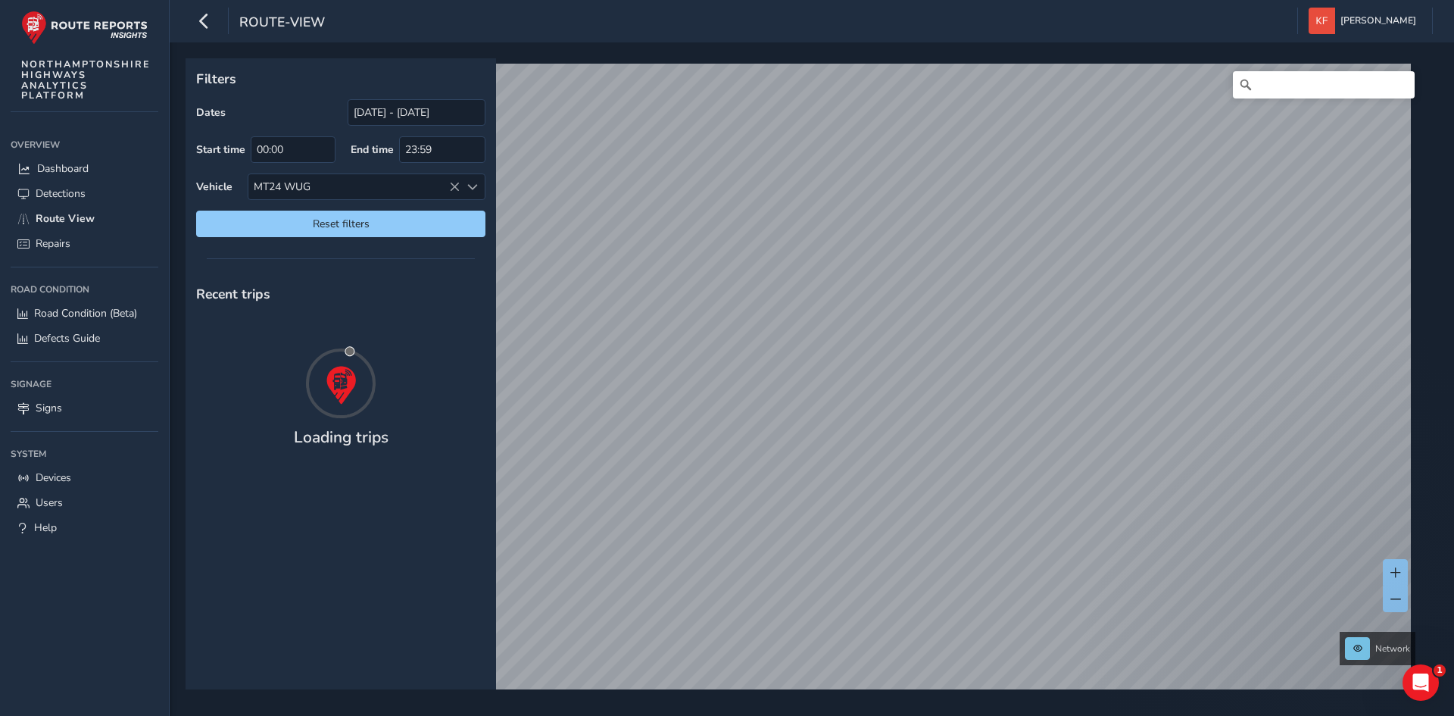
click at [300, 87] on p "Filters" at bounding box center [340, 79] width 289 height 20
click at [298, 226] on span "Reset filters" at bounding box center [341, 224] width 267 height 14
click at [351, 226] on div "September [PERSON_NAME] Mo Tu We Th Fr Sa 31 1 2 3 4 5 6 7 8 9 10 11 12 13 14 1…" at bounding box center [484, 259] width 272 height 266
click at [351, 226] on span "Reset filters" at bounding box center [341, 224] width 267 height 14
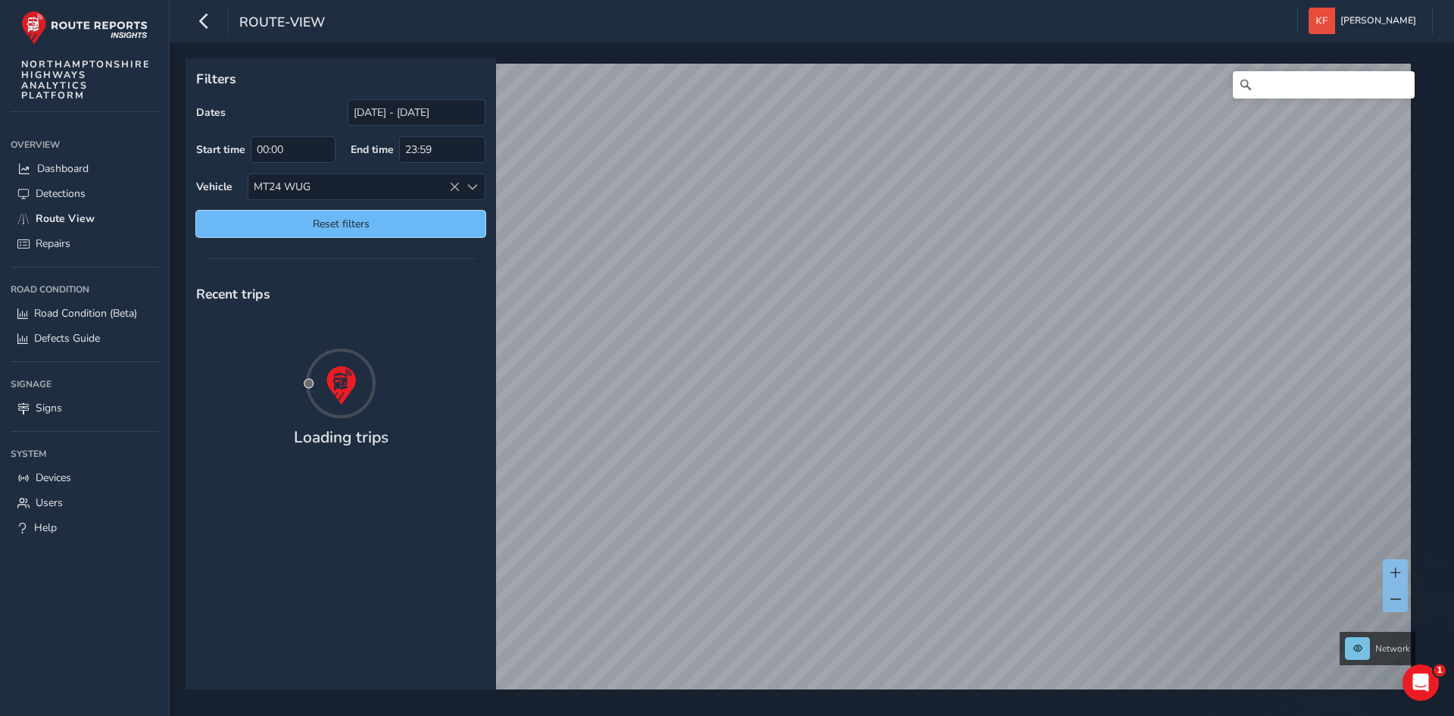
click at [336, 228] on span "Reset filters" at bounding box center [341, 224] width 267 height 14
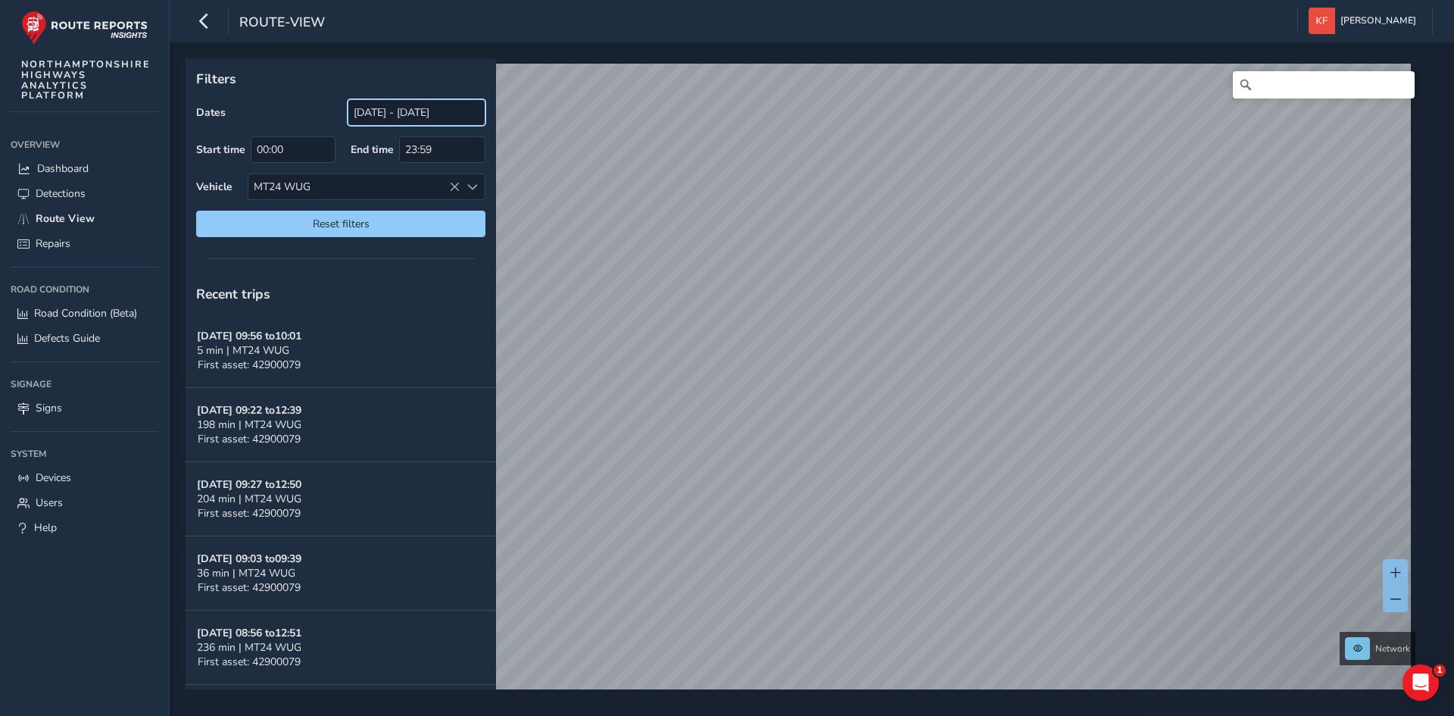
drag, startPoint x: 425, startPoint y: 111, endPoint x: 302, endPoint y: 15, distance: 155.4
click at [425, 111] on input "[DATE] - [DATE]" at bounding box center [417, 112] width 138 height 27
click at [363, 95] on div "Filters Dates [DATE] - [DATE] Start time 00:00 End time 23:59 Vehicle MT24 WUG …" at bounding box center [341, 152] width 311 height 189
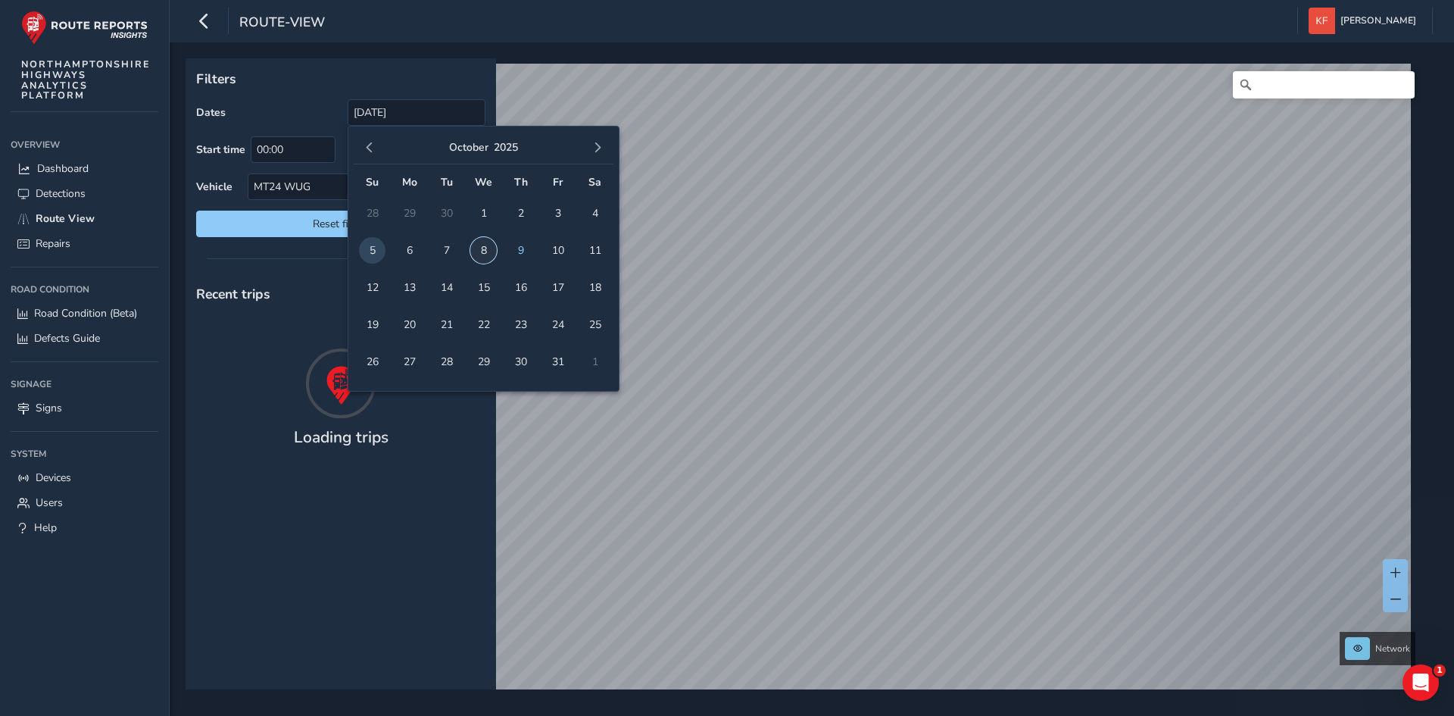
click at [480, 258] on span "8" at bounding box center [483, 250] width 27 height 27
click at [398, 102] on input "[DATE] - [DATE]" at bounding box center [417, 112] width 138 height 27
click at [479, 251] on span "8" at bounding box center [483, 250] width 27 height 27
type input "[DATE]"
click at [275, 93] on div "Filters Dates [DATE] Start time 00:00 End time 23:59 Vehicle MT24 WUG Reset fil…" at bounding box center [341, 152] width 311 height 189
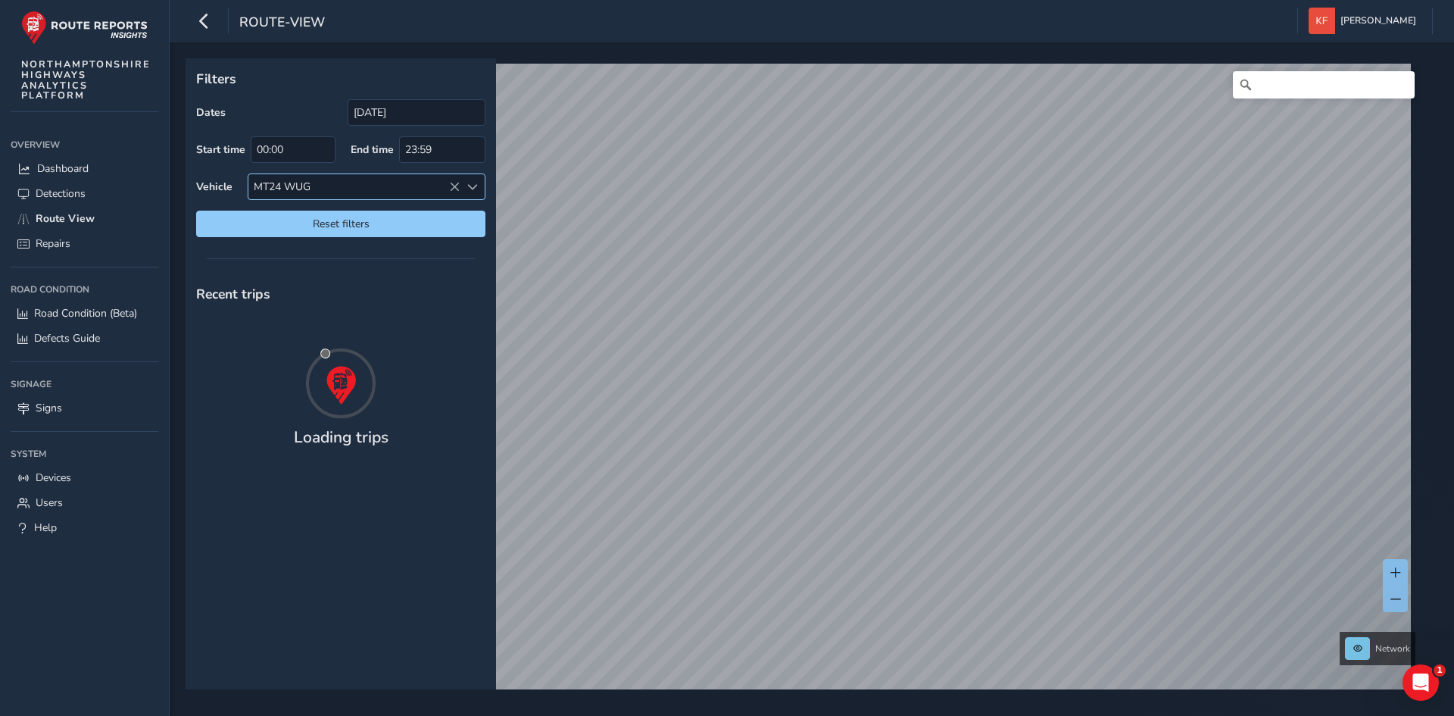
click at [468, 188] on span at bounding box center [472, 187] width 11 height 11
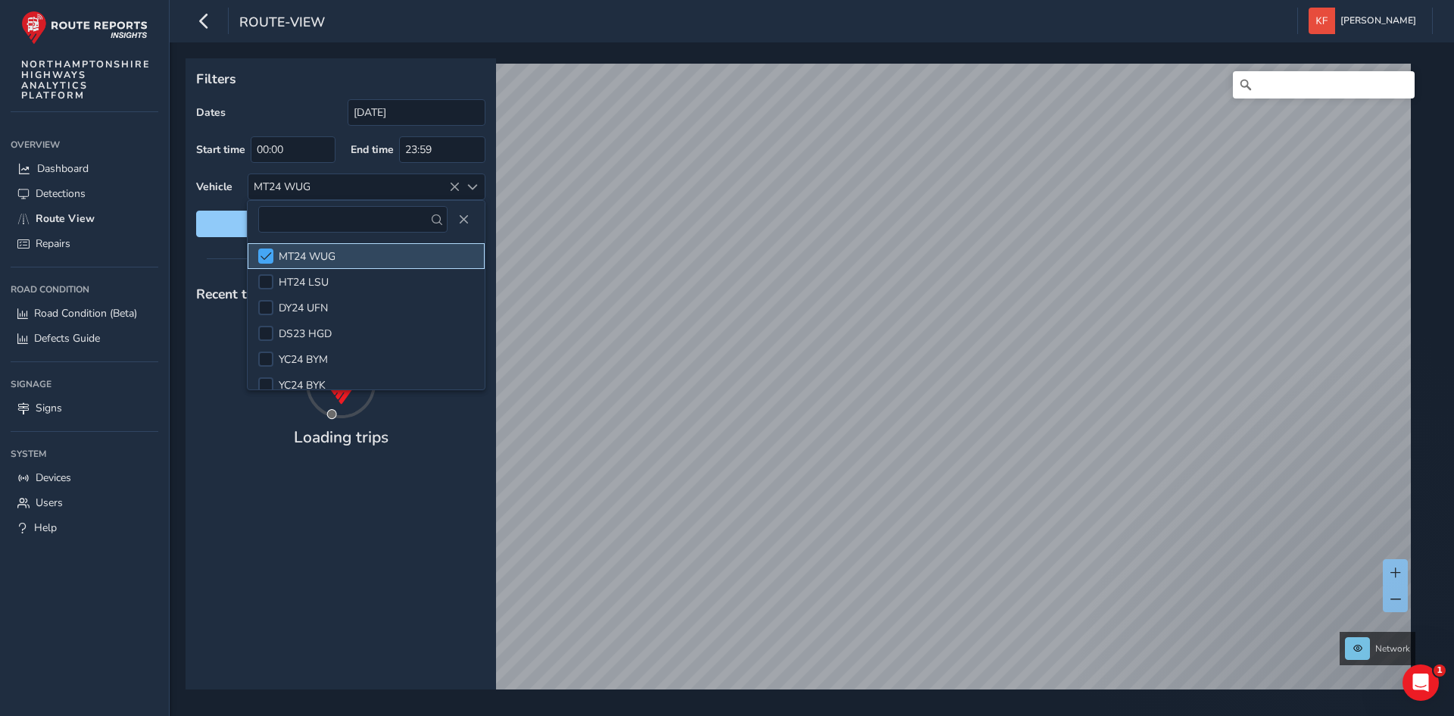
click at [267, 252] on span at bounding box center [266, 256] width 11 height 11
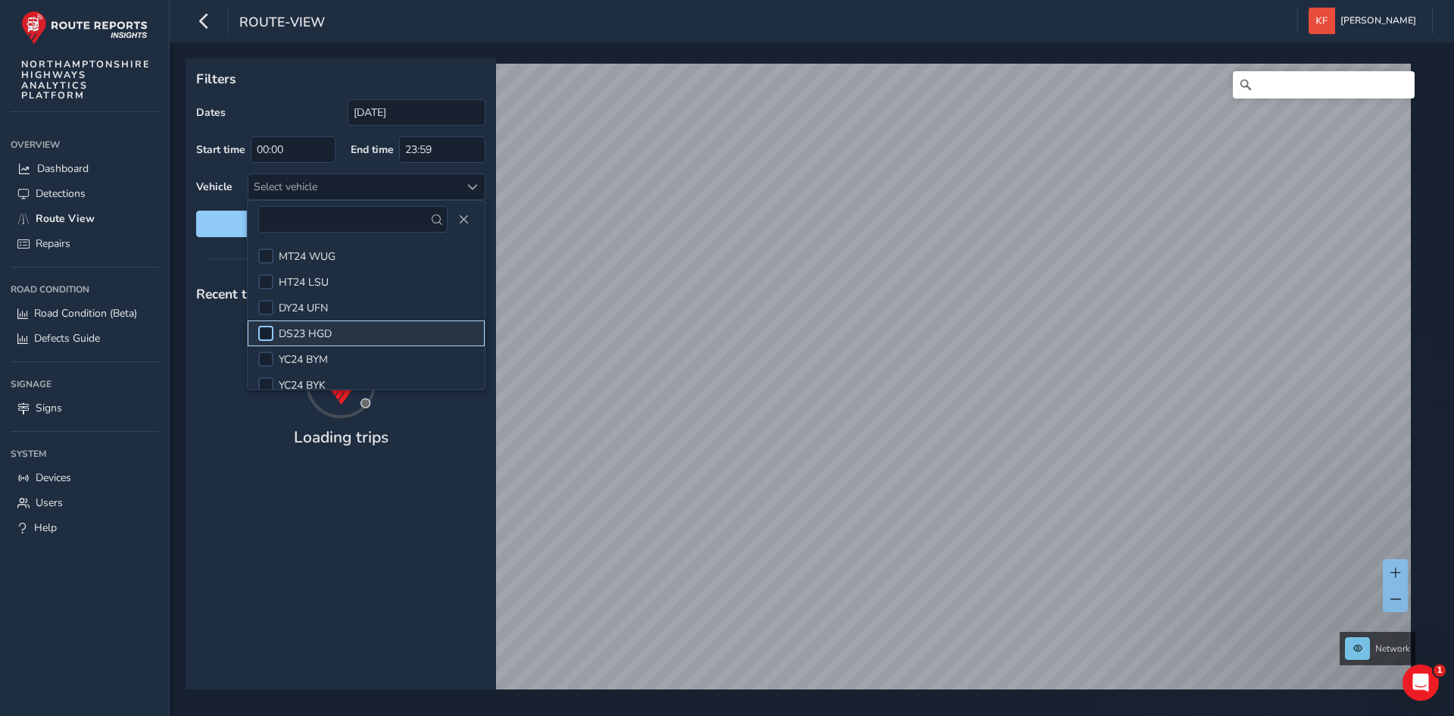
click at [264, 333] on div at bounding box center [265, 333] width 15 height 15
click at [287, 102] on div "Dates [DATE]" at bounding box center [340, 112] width 289 height 27
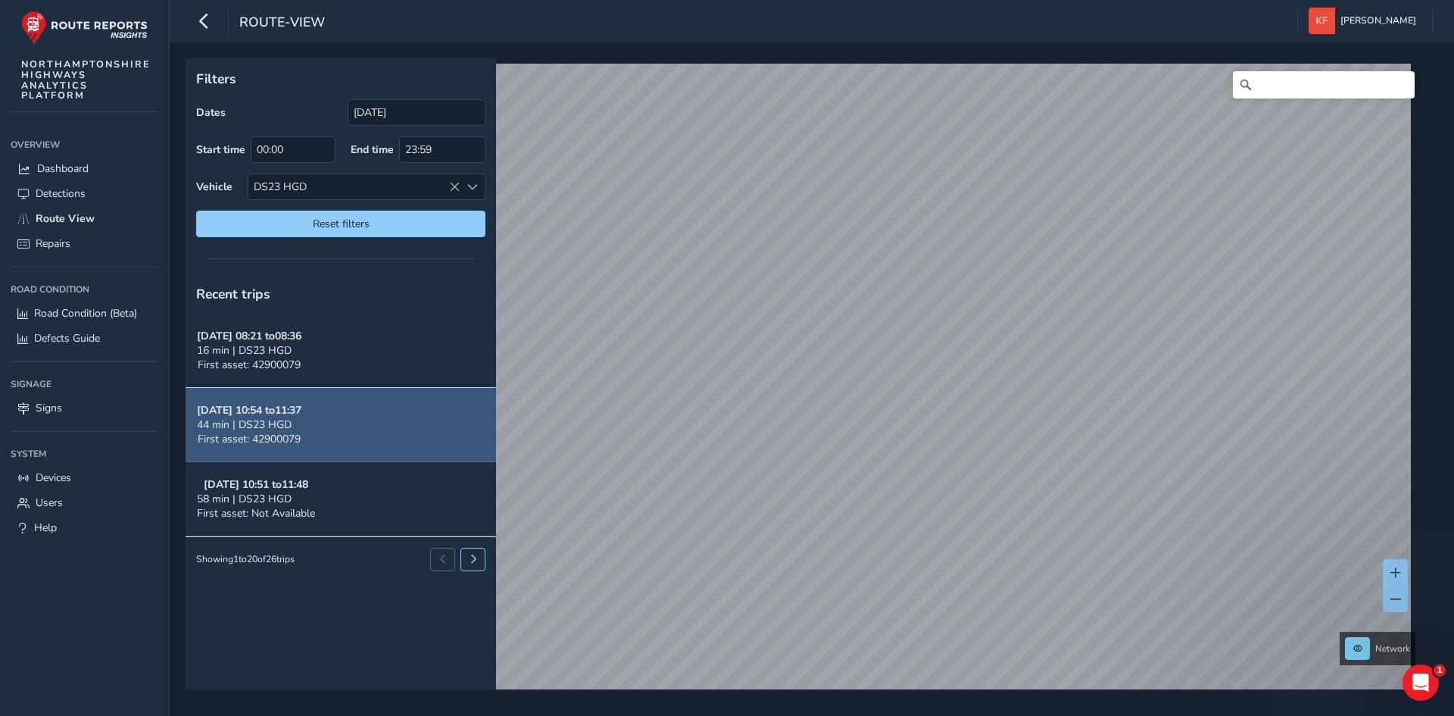
click at [336, 413] on button "[DATE] 10:54 to 11:37 44 min | DS23 HGD First asset: 42900079" at bounding box center [341, 425] width 311 height 74
click at [301, 423] on div "44 min | DS23 HGD" at bounding box center [249, 424] width 105 height 14
click at [259, 421] on span "44 min | DS23 HGD" at bounding box center [244, 424] width 95 height 14
click at [281, 420] on span "44 min | DS23 HGD" at bounding box center [244, 424] width 95 height 14
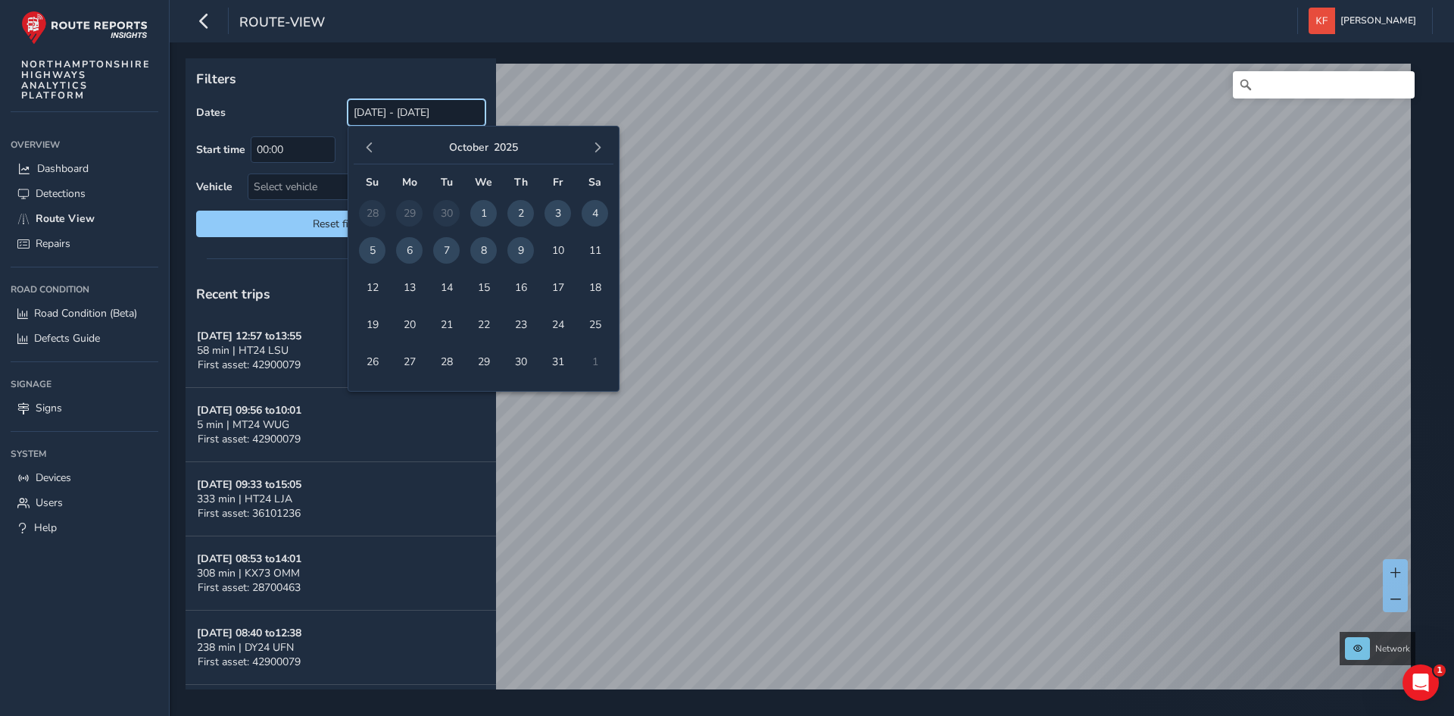
click at [411, 107] on input "[DATE] - [DATE]" at bounding box center [417, 112] width 138 height 27
click at [488, 251] on span "8" at bounding box center [483, 250] width 27 height 27
type input "[DATE]"
click at [309, 110] on div "Dates [DATE]" at bounding box center [340, 112] width 289 height 27
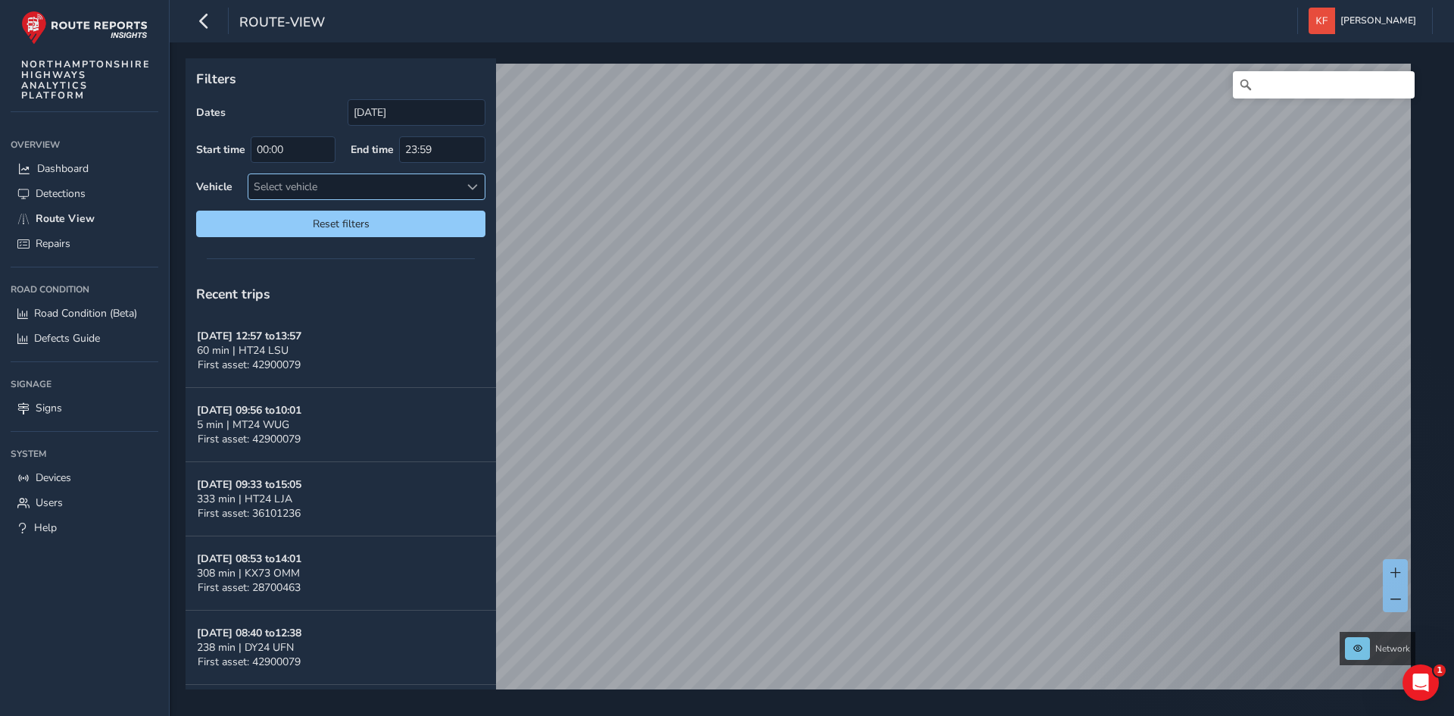
click at [324, 197] on div "Select vehicle" at bounding box center [353, 186] width 211 height 25
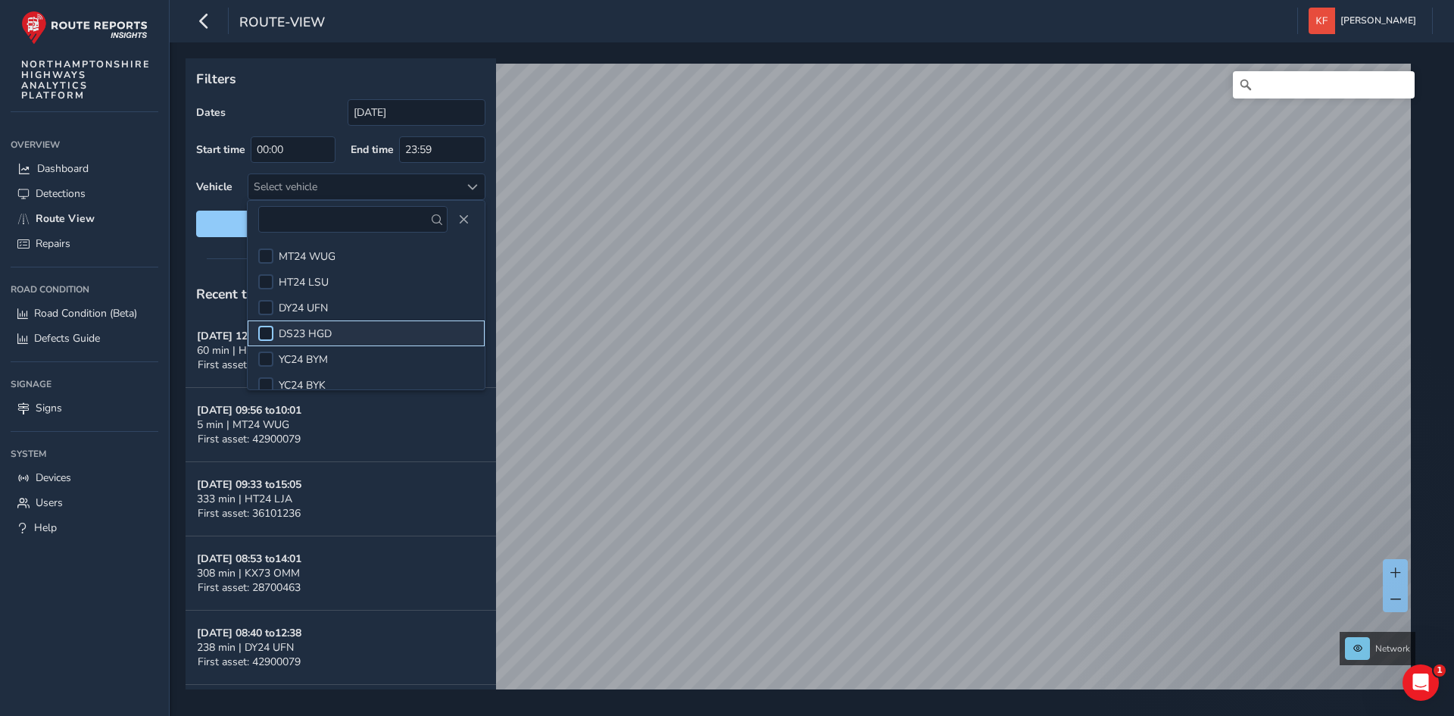
click at [265, 334] on div at bounding box center [265, 333] width 15 height 15
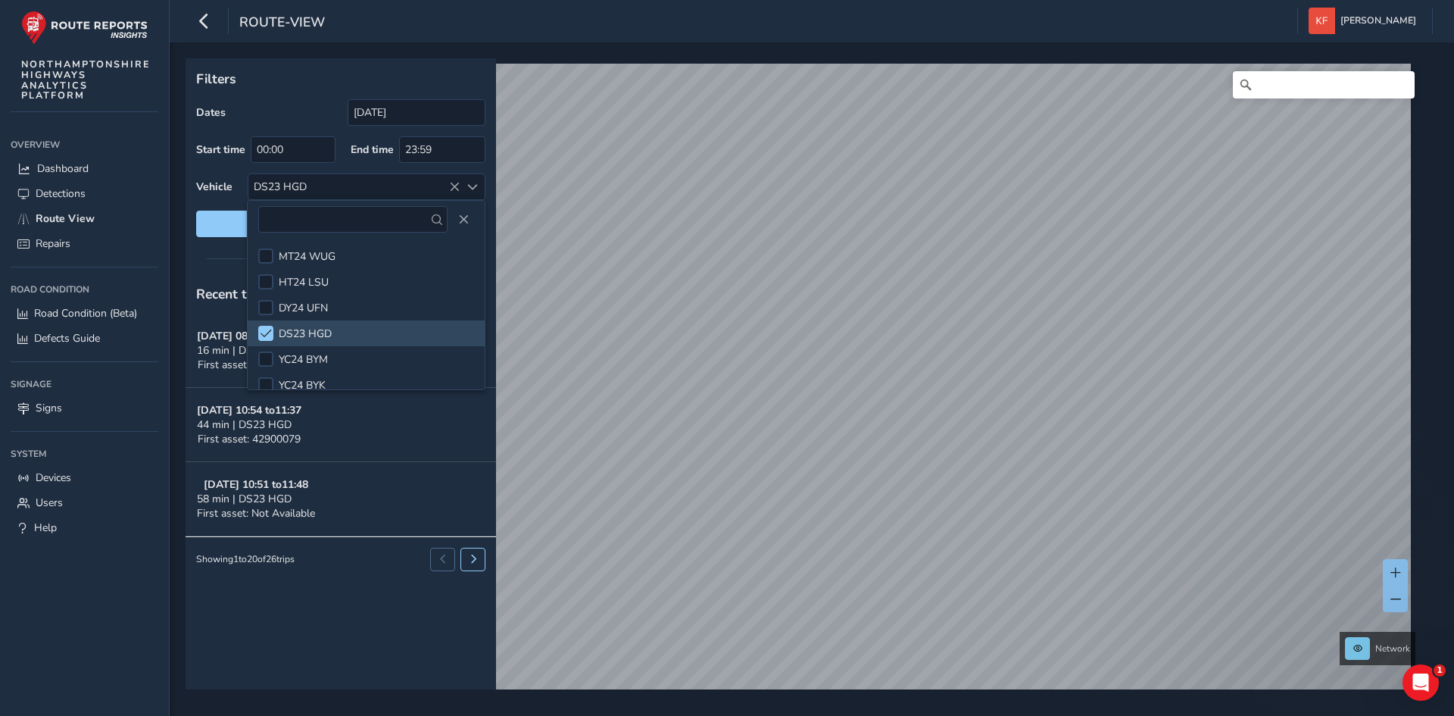
click at [292, 114] on div "Dates [DATE]" at bounding box center [340, 112] width 289 height 27
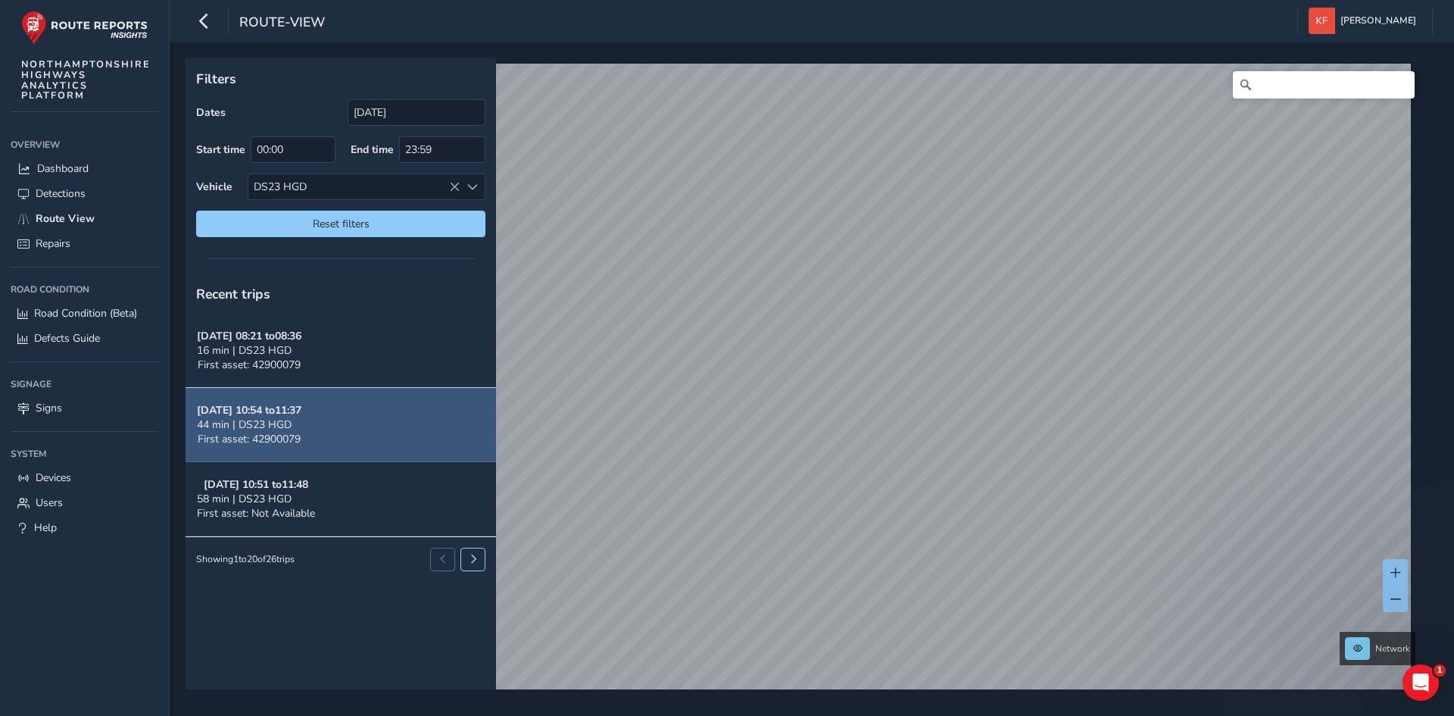
click at [272, 436] on span "First asset: 42900079" at bounding box center [249, 439] width 103 height 14
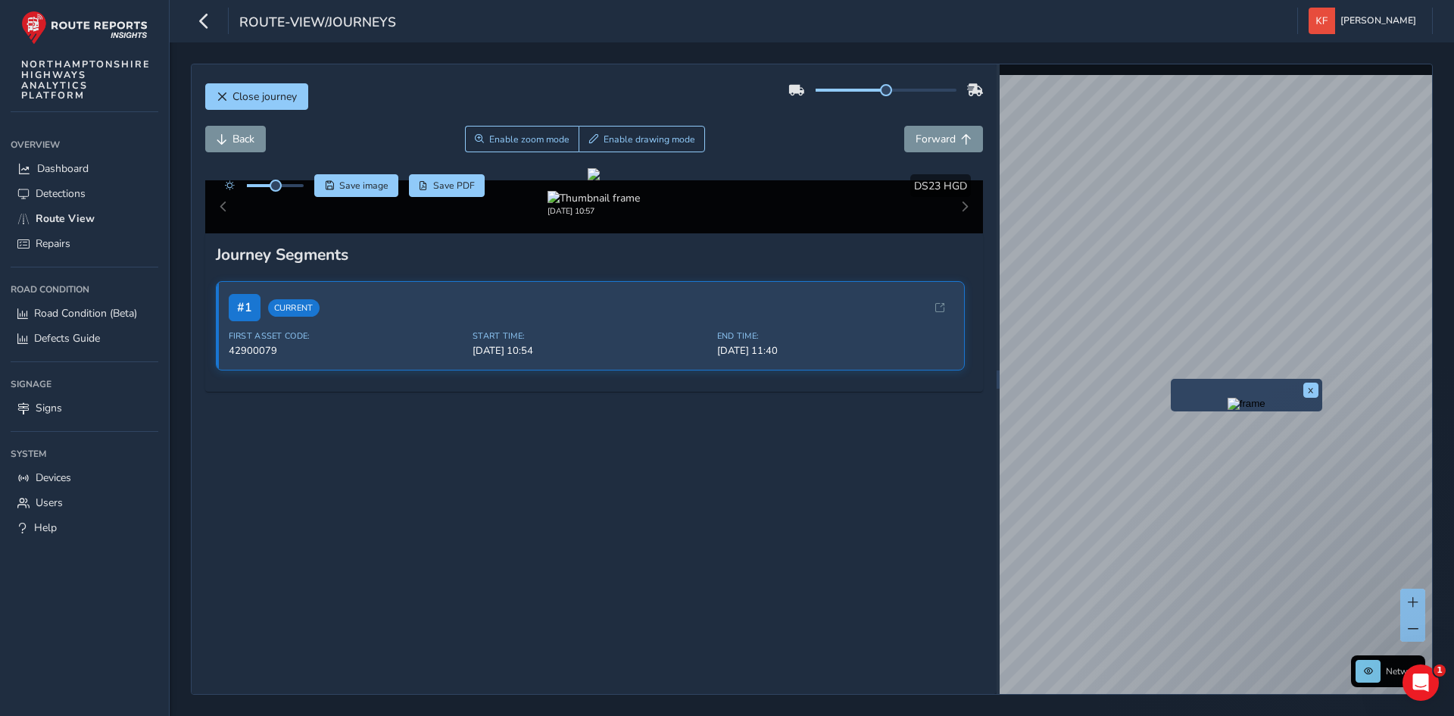
click at [1228, 410] on img "Preview frame" at bounding box center [1247, 404] width 38 height 12
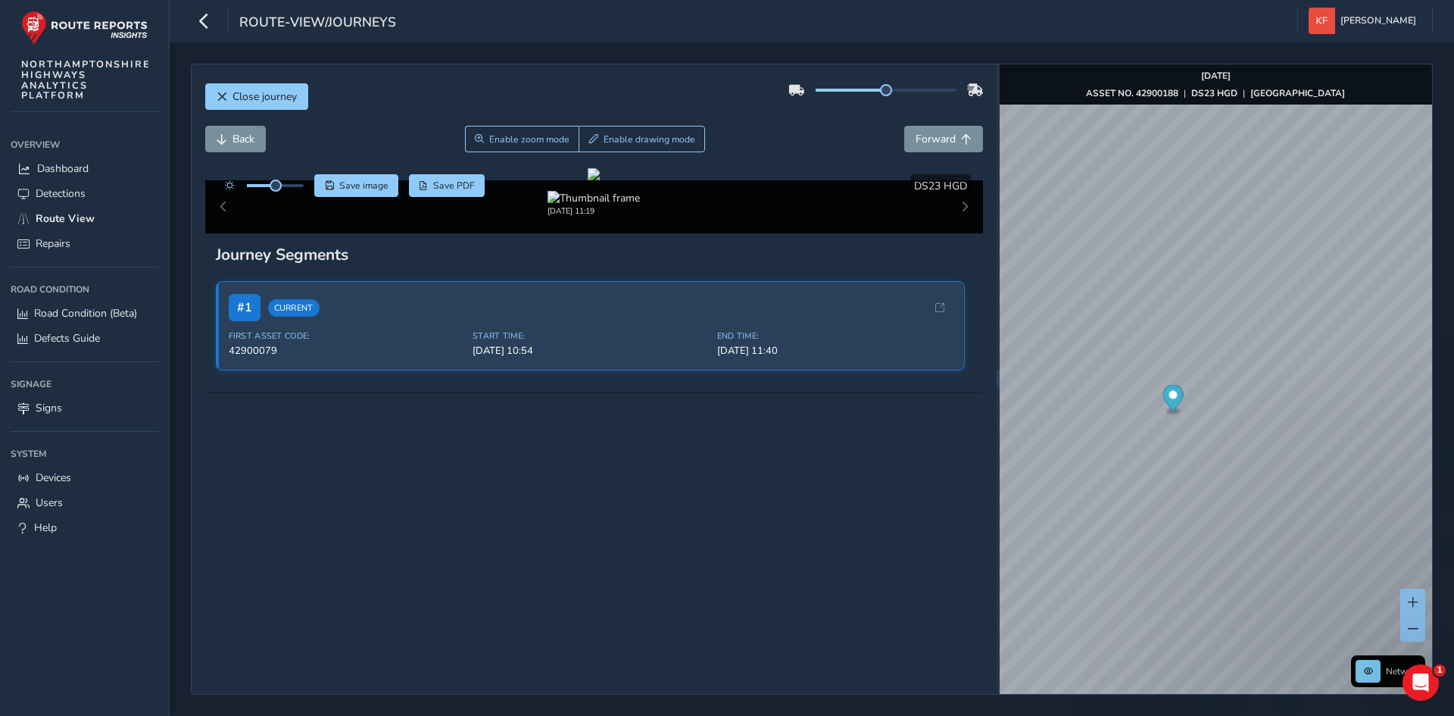
click at [217, 233] on div "Oct 08 2025, 11:19" at bounding box center [594, 206] width 779 height 53
click at [220, 233] on div "Oct 08 2025, 11:19" at bounding box center [594, 206] width 779 height 53
click at [226, 233] on div "Oct 08 2025, 11:19" at bounding box center [594, 206] width 779 height 53
